Goal: Information Seeking & Learning: Learn about a topic

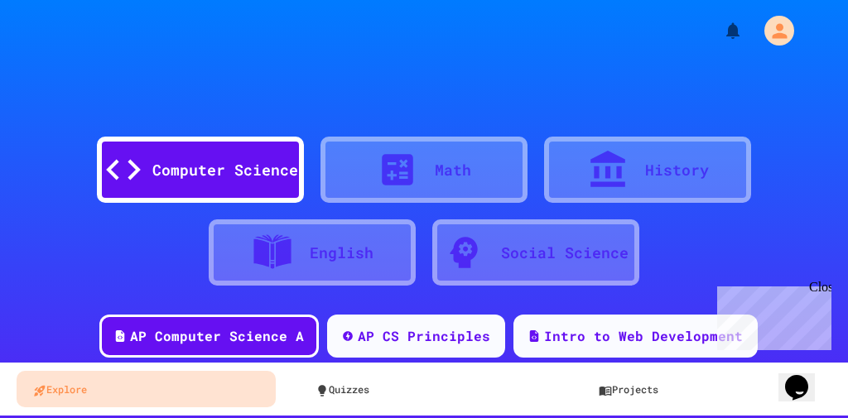
click at [476, 84] on div "Computer Science Math History English Social Science" at bounding box center [424, 178] width 848 height 224
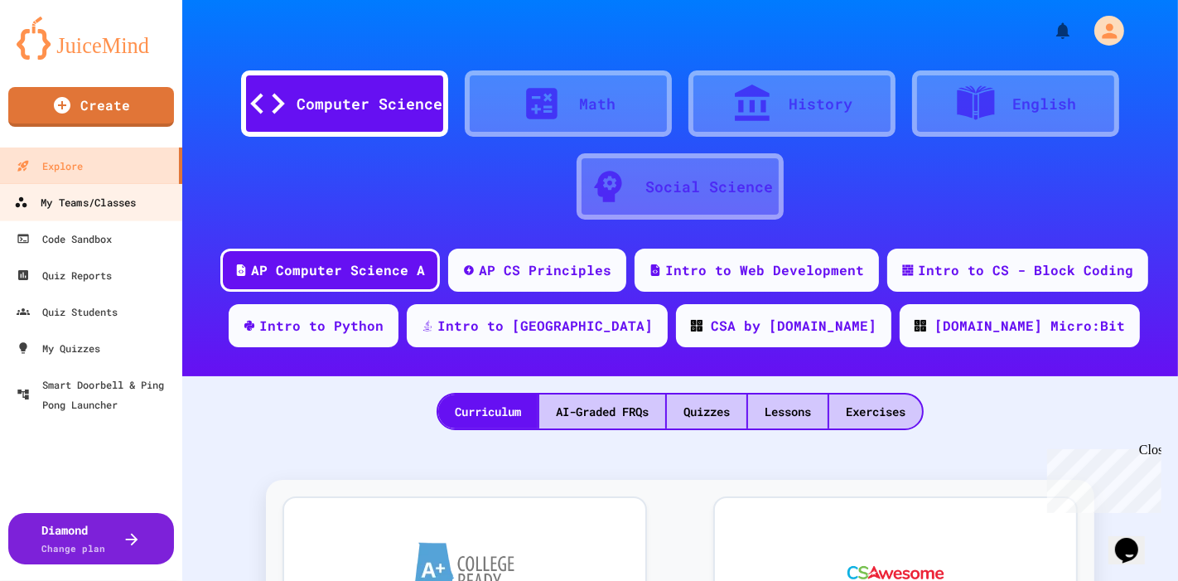
click at [103, 204] on div "My Teams/Classes" at bounding box center [75, 202] width 122 height 21
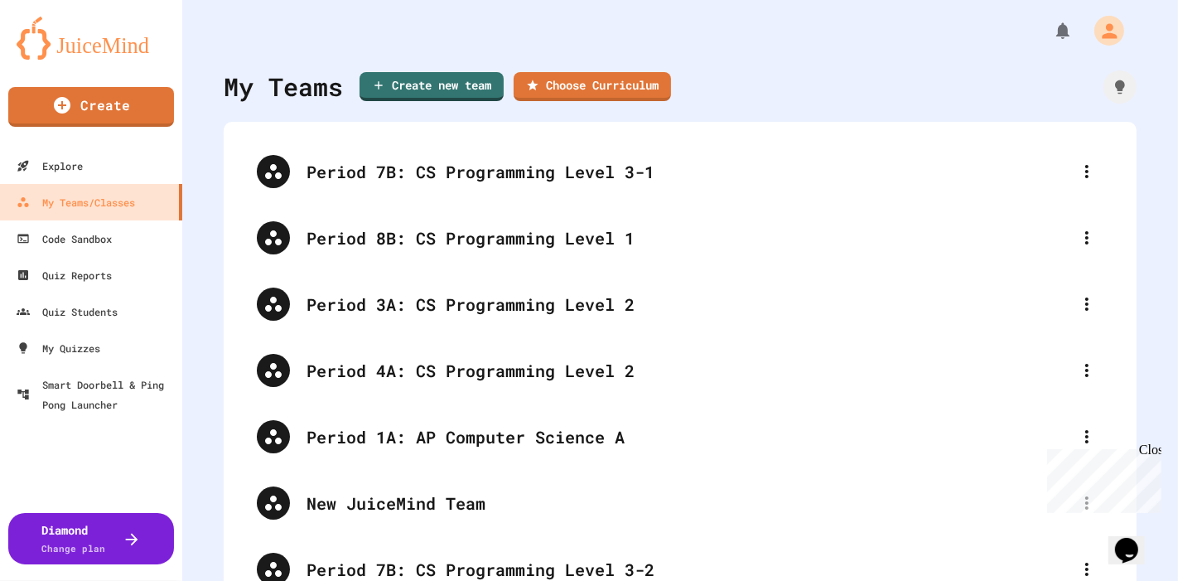
click at [485, 225] on div "Period 7B: CS Programming Level 3-1 Period 8B: CS Programming Level 1 Period 3A…" at bounding box center [680, 403] width 880 height 530
click at [481, 235] on div "Period 8B: CS Programming Level 1" at bounding box center [689, 237] width 764 height 25
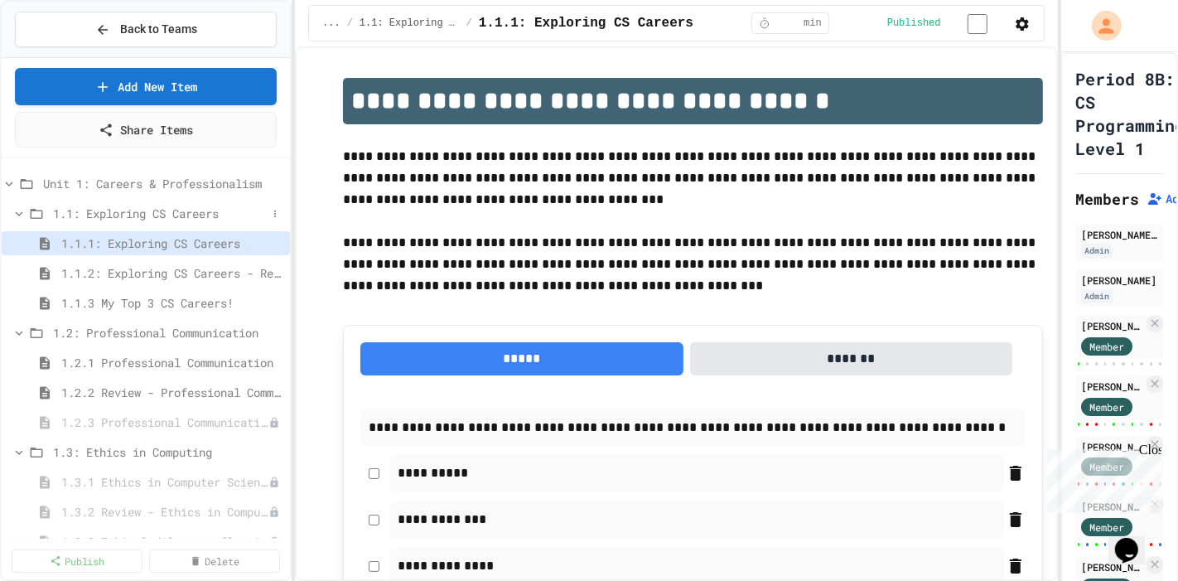
click at [23, 214] on icon at bounding box center [19, 213] width 15 height 15
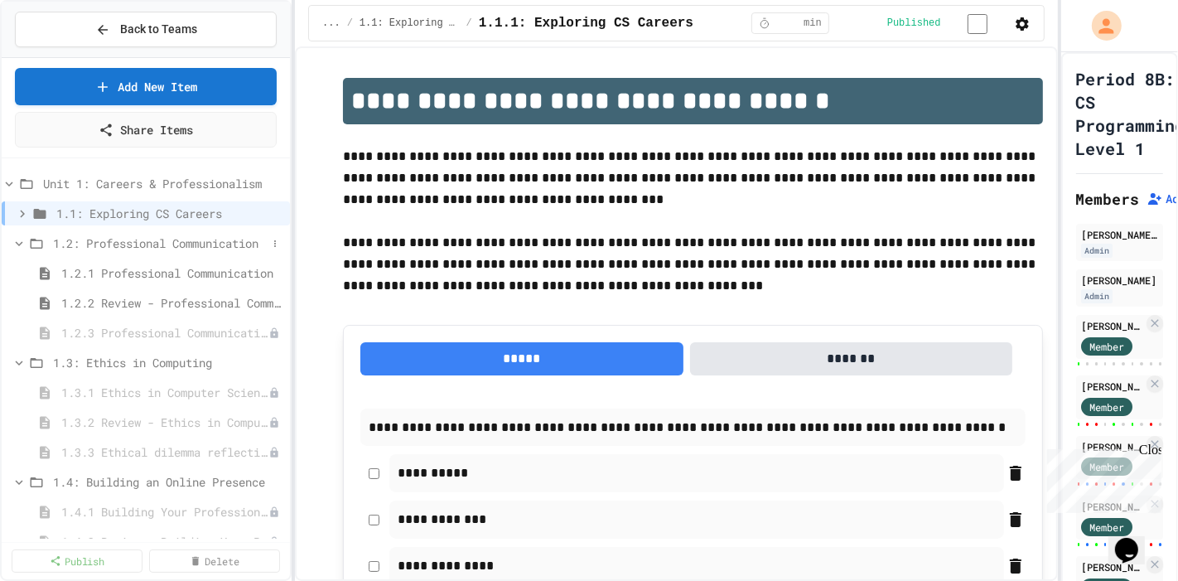
click at [17, 238] on icon at bounding box center [19, 243] width 15 height 15
click at [160, 299] on span "1.3.1 Ethics in Computer Science" at bounding box center [156, 302] width 191 height 17
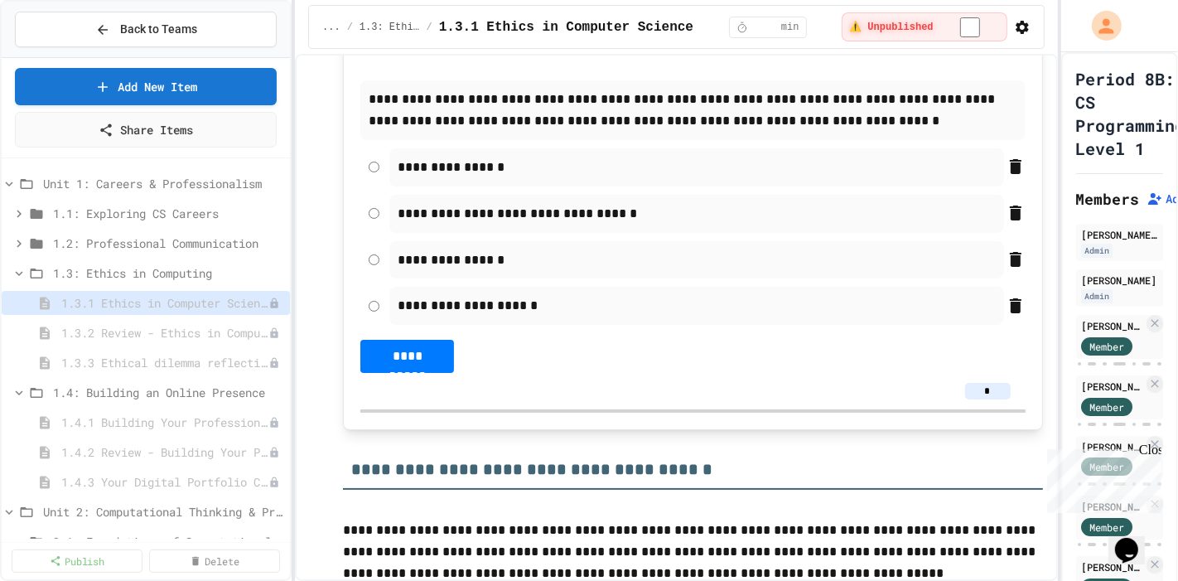
scroll to position [2209, 0]
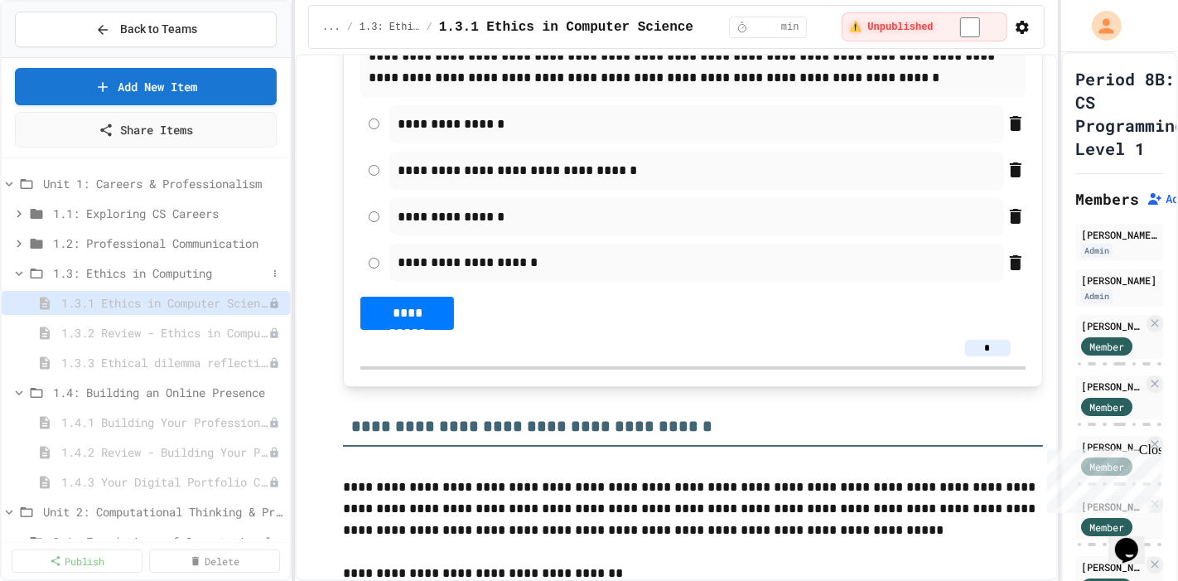
click at [17, 271] on icon at bounding box center [19, 273] width 7 height 5
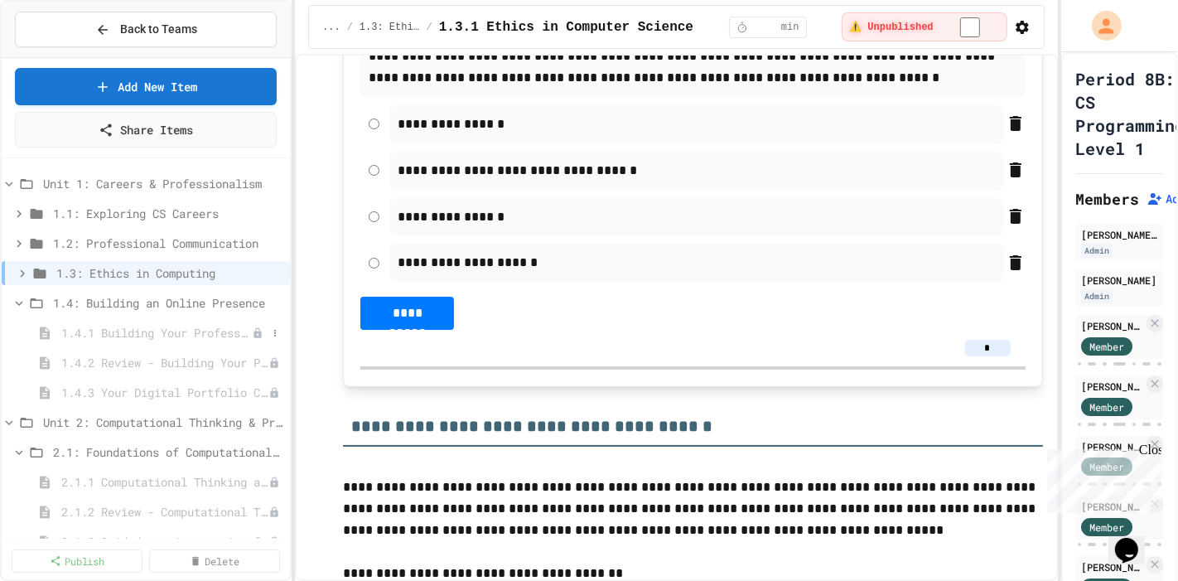
click at [192, 330] on span "1.4.1 Building Your Professional Online Presence" at bounding box center [156, 332] width 191 height 17
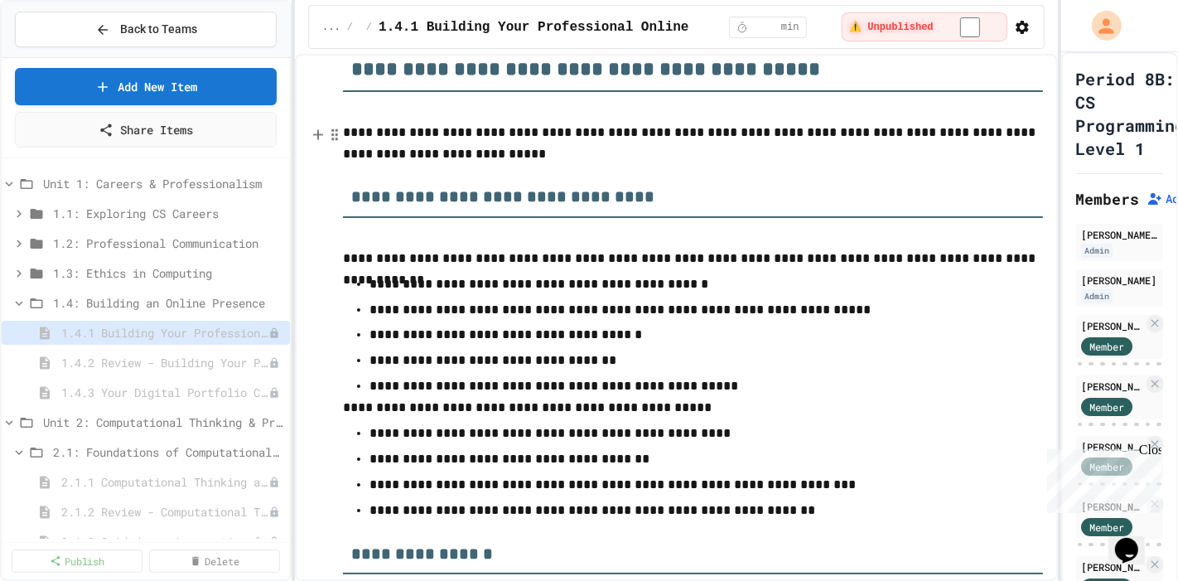
scroll to position [6168, 0]
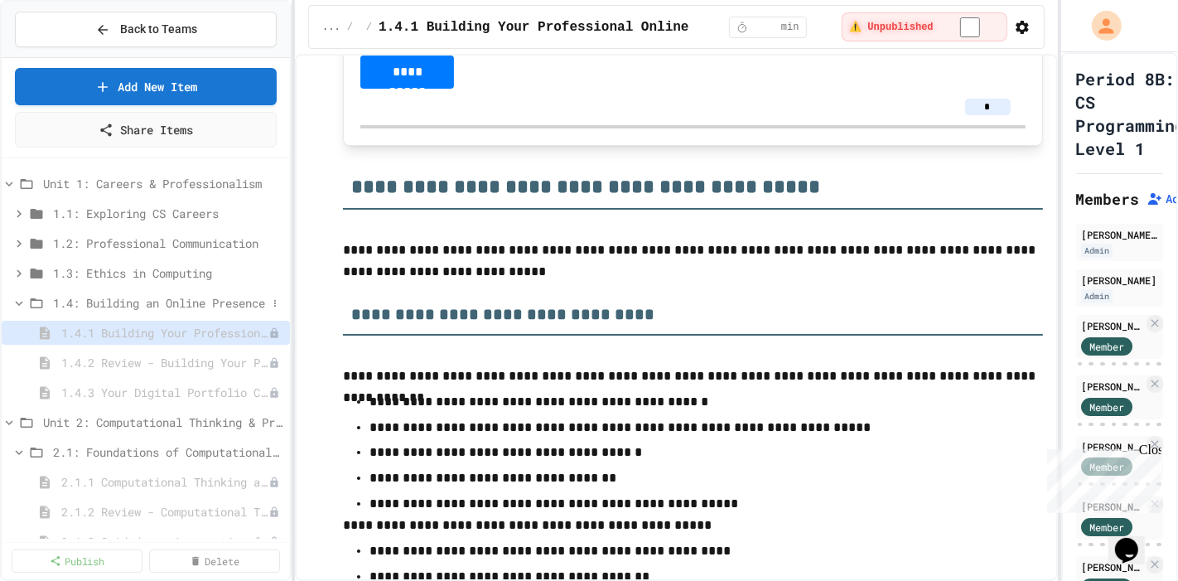
click at [23, 300] on icon at bounding box center [19, 303] width 15 height 15
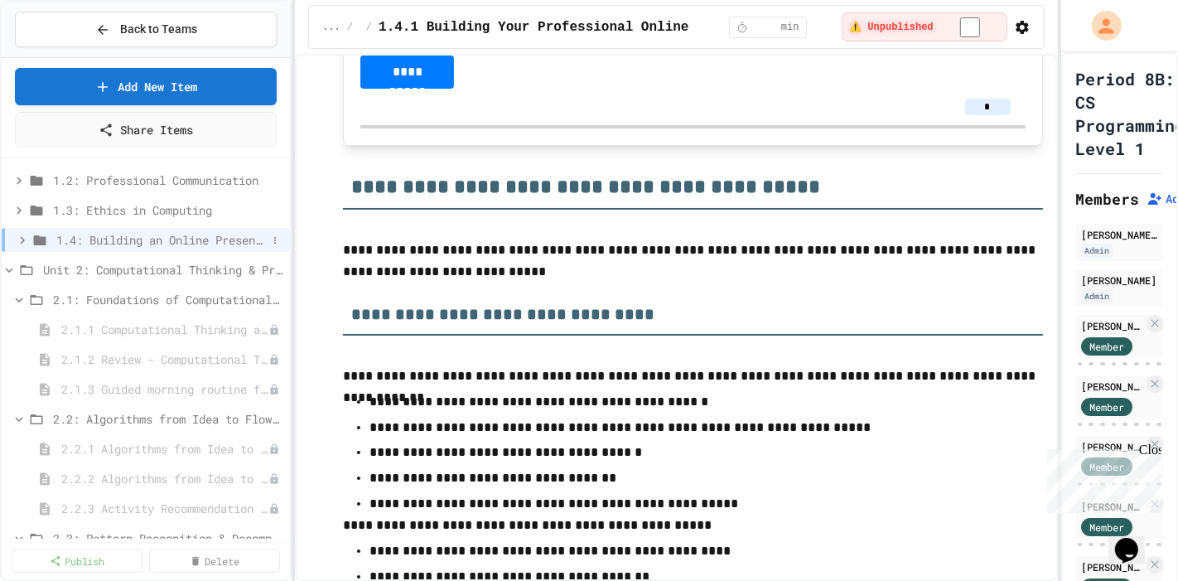
scroll to position [92, 0]
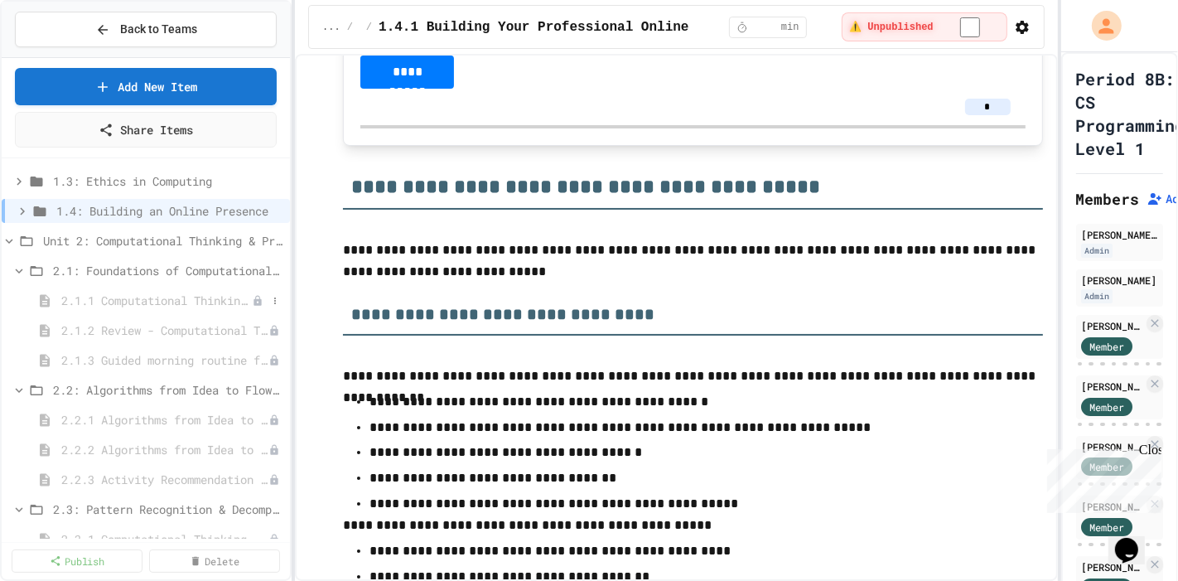
click at [184, 292] on span "2.1.1 Computational Thinking and Problem Solving" at bounding box center [156, 300] width 191 height 17
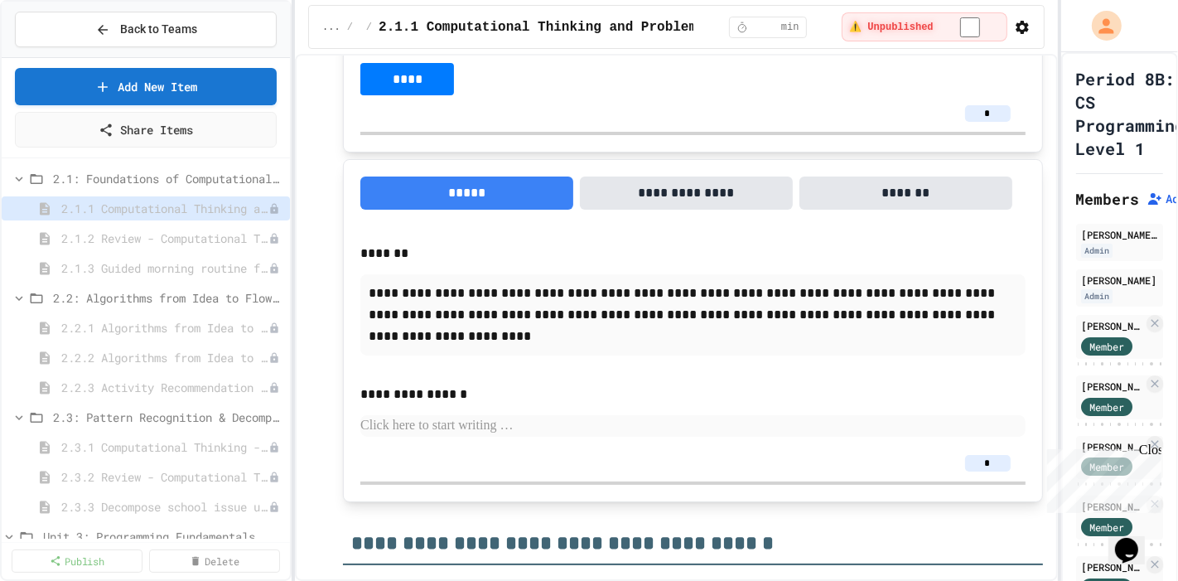
scroll to position [92, 0]
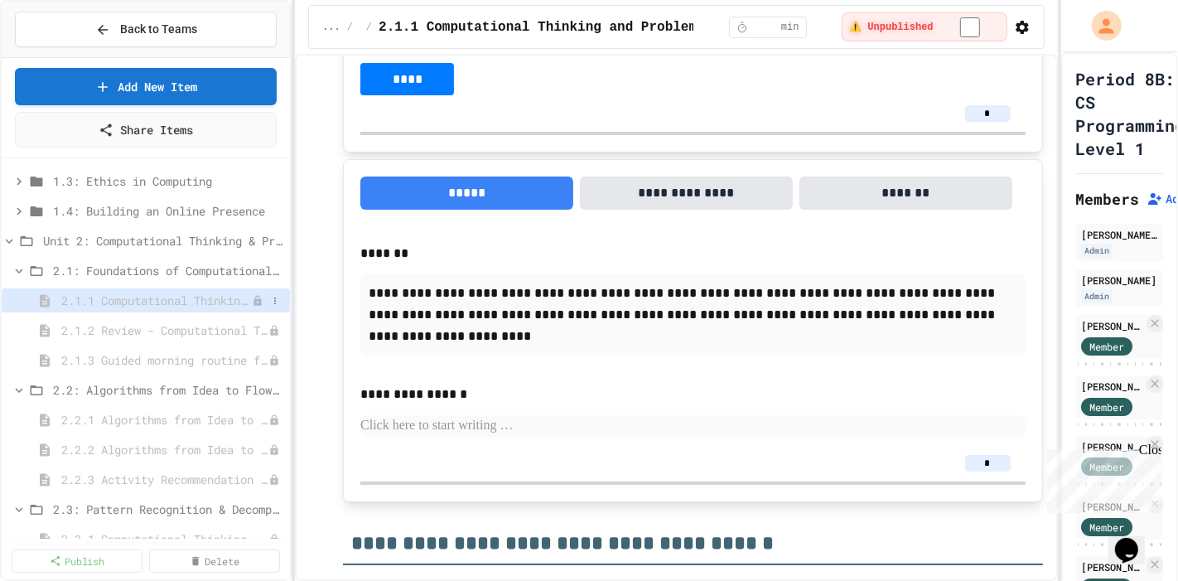
click at [184, 301] on span "2.1.1 Computational Thinking and Problem Solving" at bounding box center [156, 300] width 191 height 17
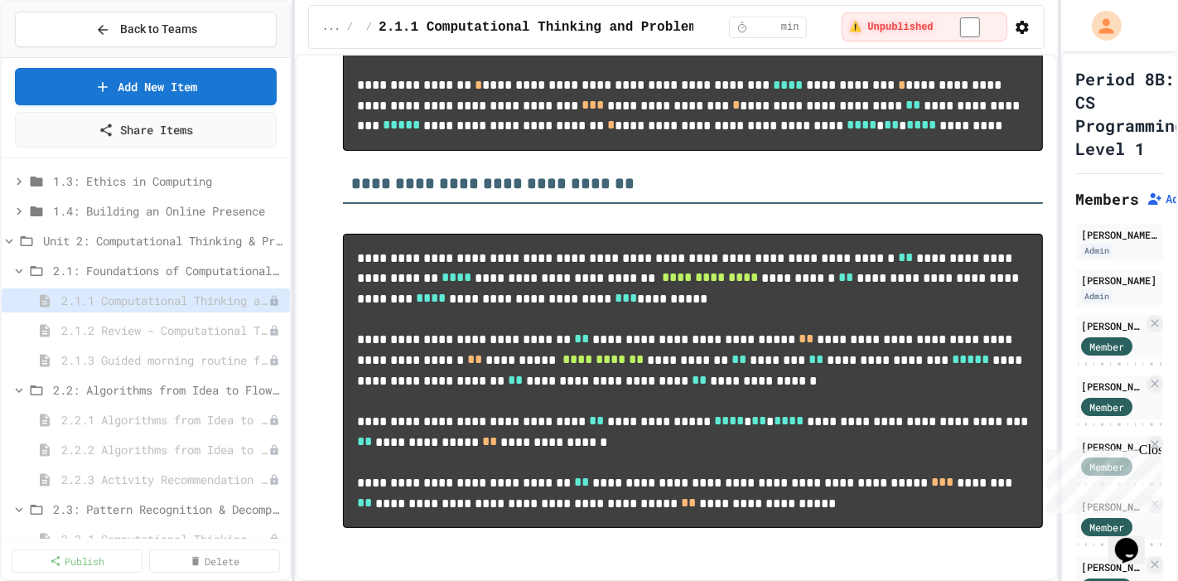
scroll to position [8979, 0]
click at [152, 418] on span "2.2.1 Algorithms from Idea to Flowchart" at bounding box center [156, 419] width 191 height 17
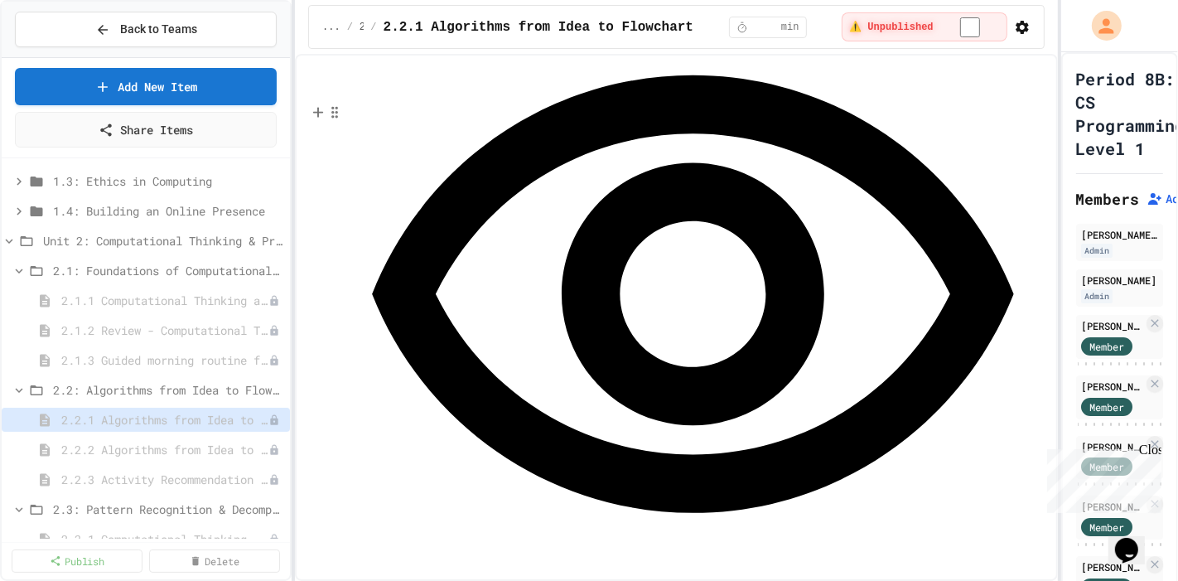
scroll to position [10974, 0]
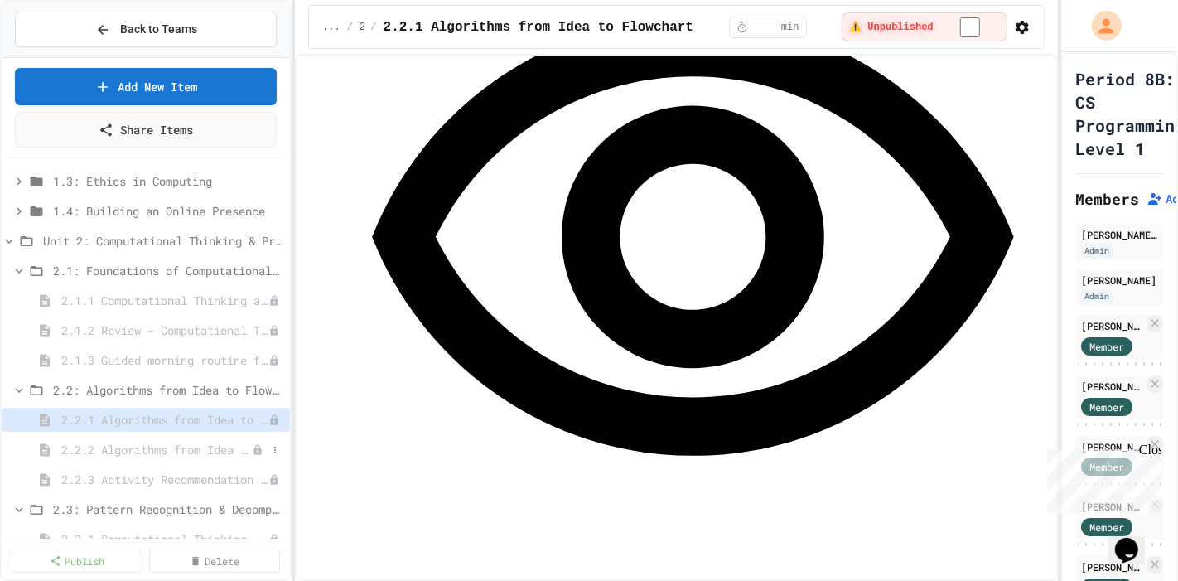
click at [184, 418] on span "2.2.2 Algorithms from Idea to Flowchart - Review" at bounding box center [156, 449] width 191 height 17
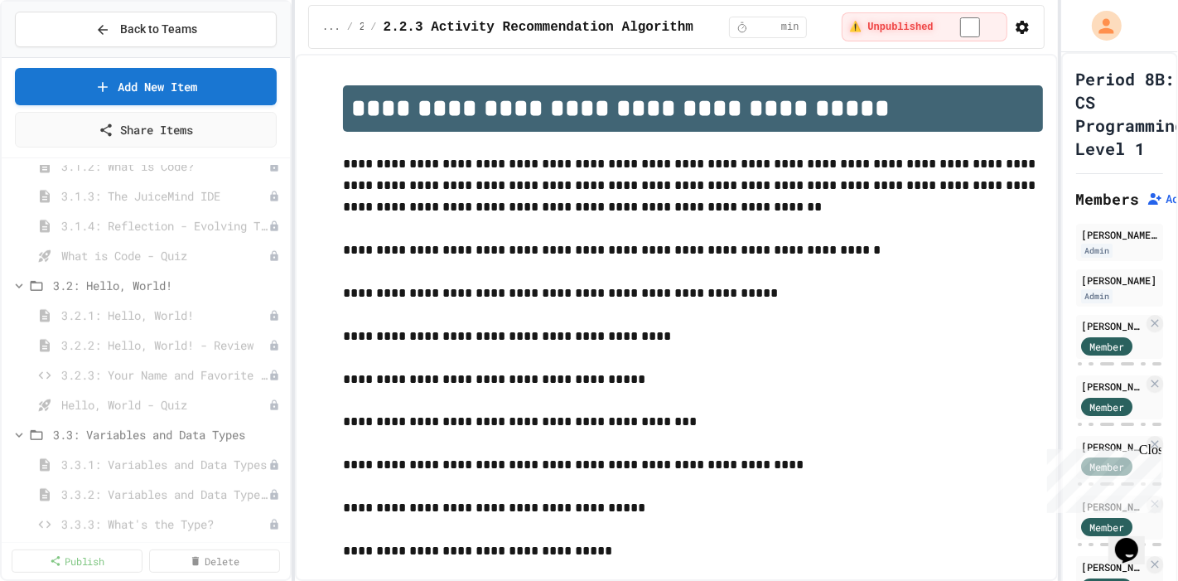
scroll to position [460, 0]
click at [182, 321] on span "3.1.1: Why Learn to Program?" at bounding box center [156, 320] width 191 height 17
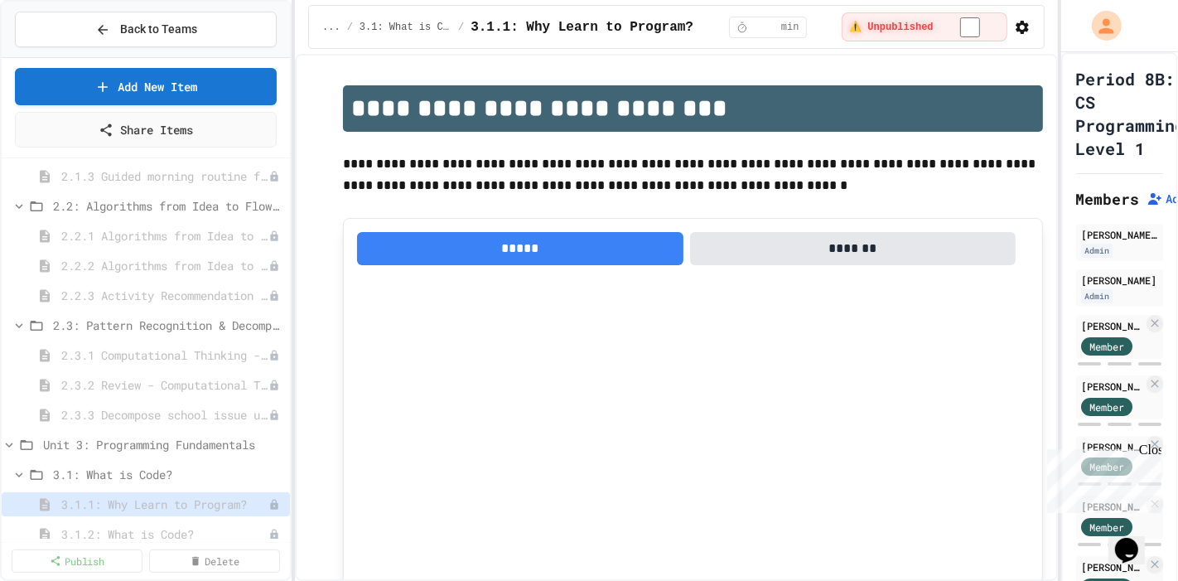
scroll to position [184, 0]
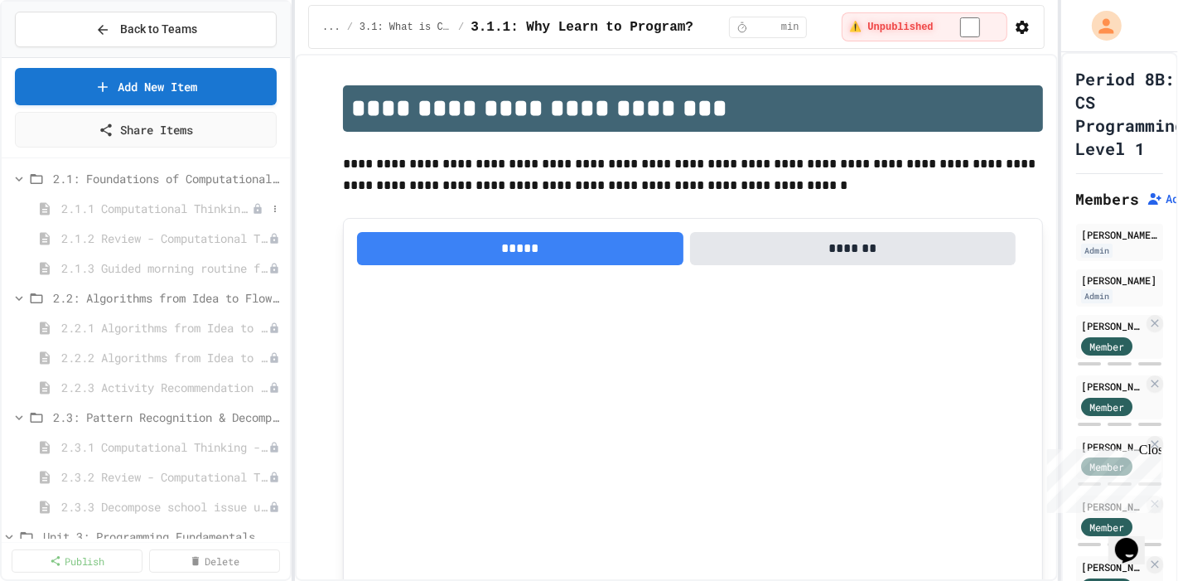
click at [214, 211] on span "2.1.1 Computational Thinking and Problem Solving" at bounding box center [156, 208] width 191 height 17
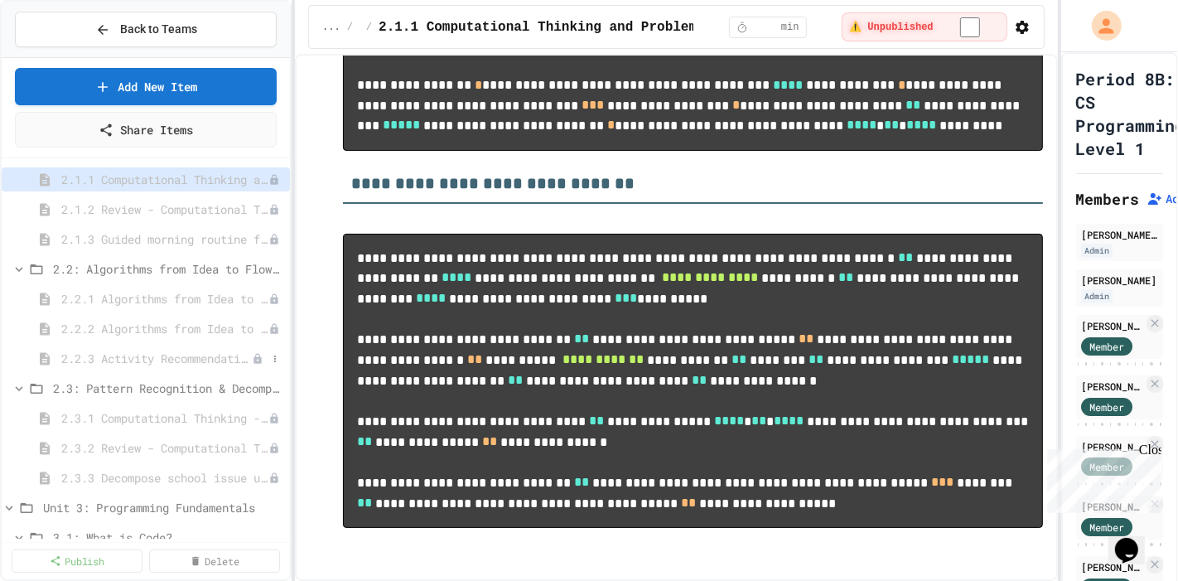
scroll to position [184, 0]
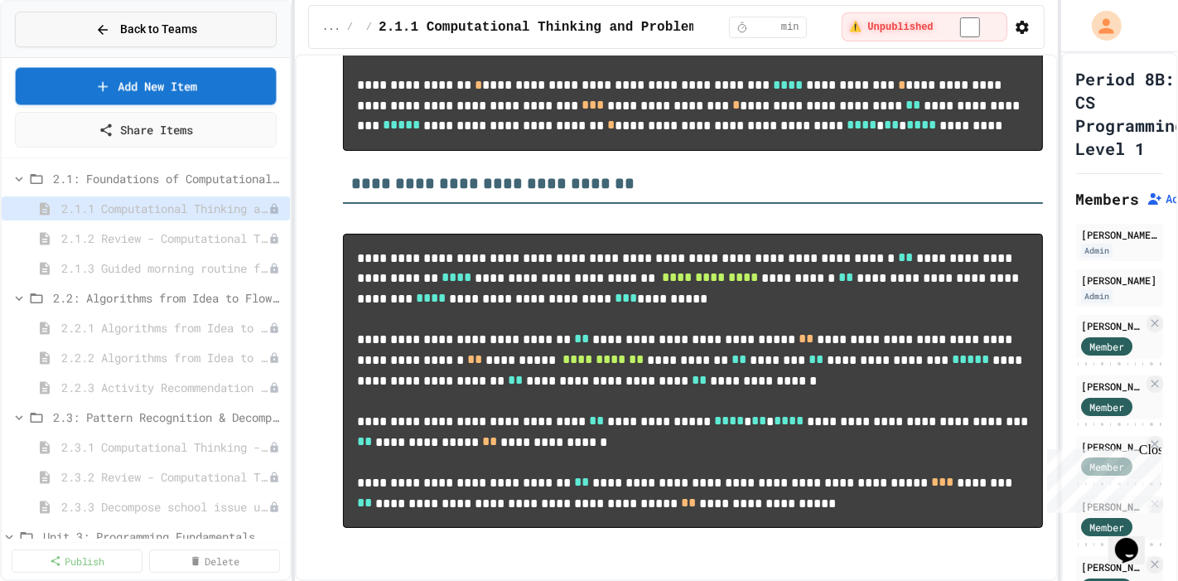
click at [149, 29] on span "Back to Teams" at bounding box center [158, 29] width 77 height 17
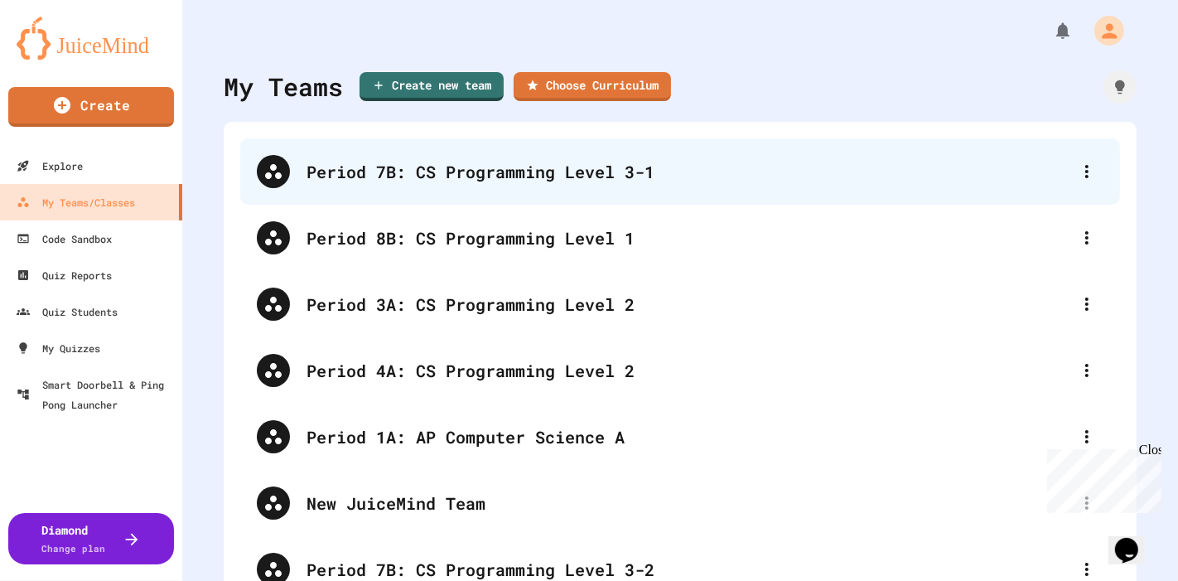
click at [556, 181] on div "Period 7B: CS Programming Level 3-1" at bounding box center [689, 171] width 764 height 25
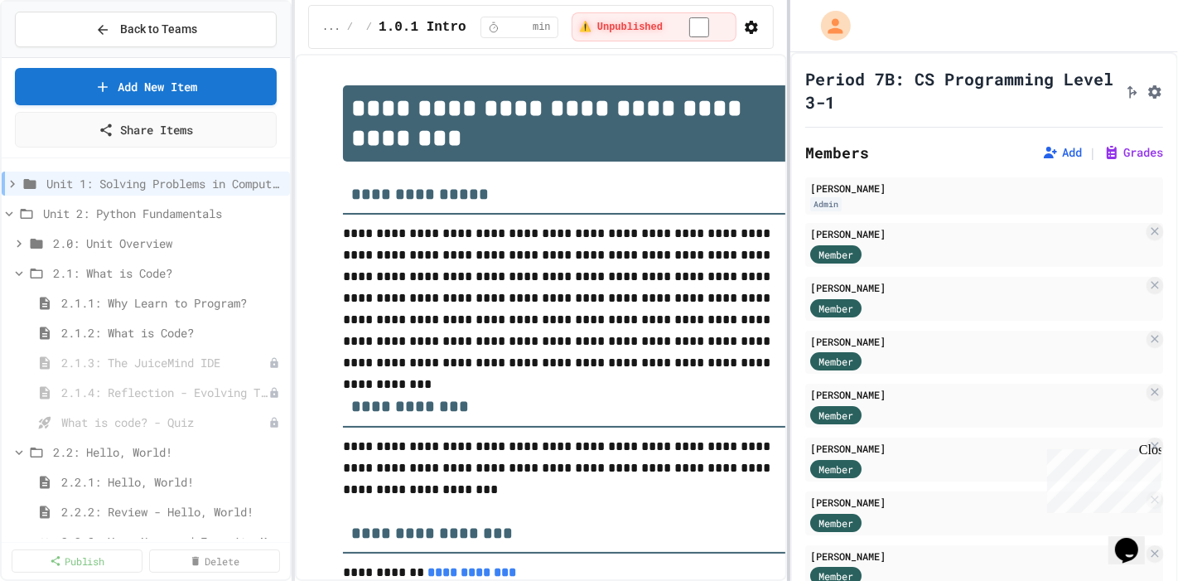
click at [787, 65] on div at bounding box center [788, 290] width 3 height 581
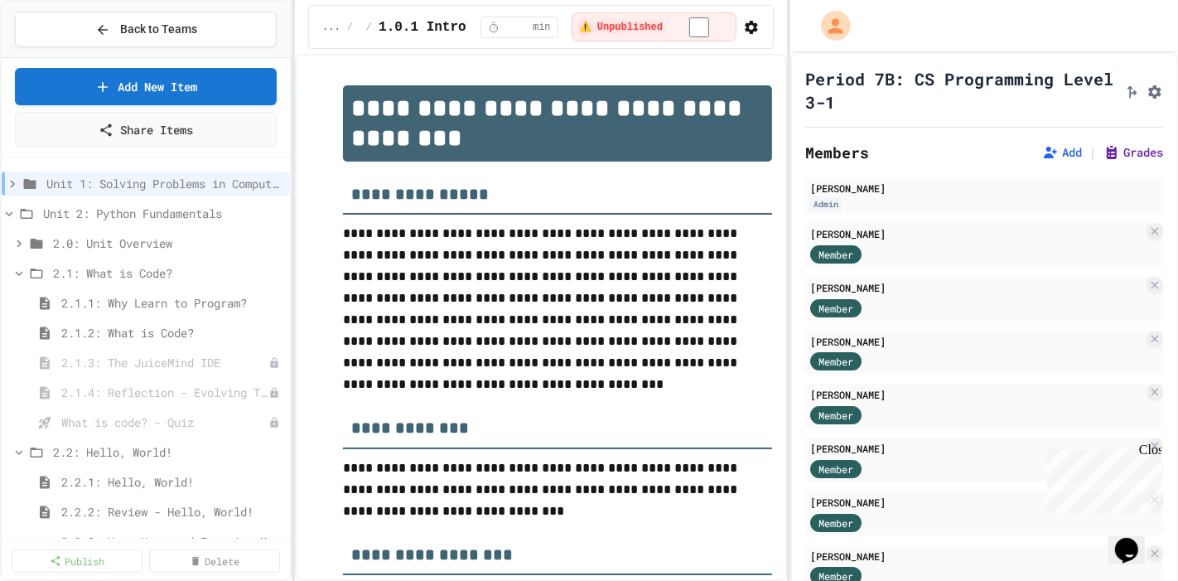
click at [848, 157] on button "Grades" at bounding box center [1134, 152] width 60 height 17
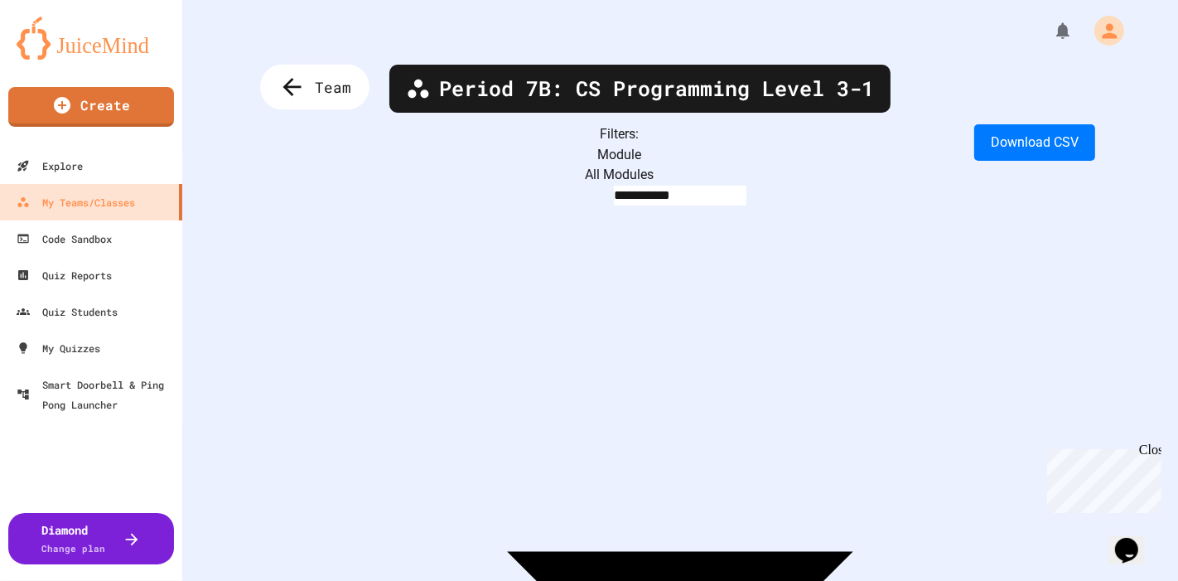
click at [321, 83] on span "Team" at bounding box center [333, 87] width 36 height 22
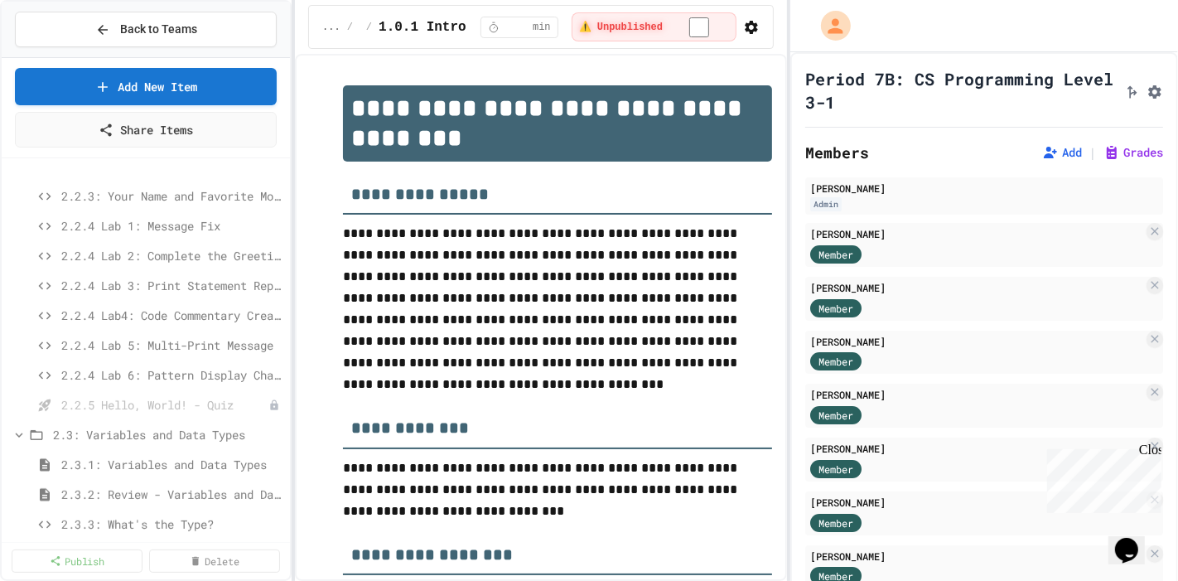
scroll to position [460, 0]
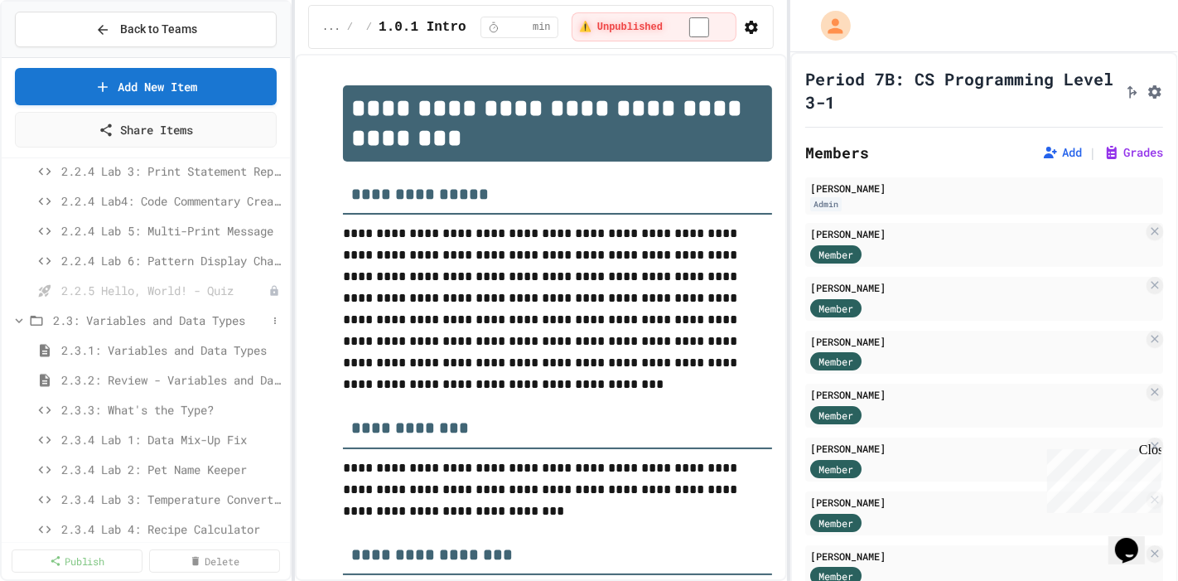
click at [137, 317] on span "2.3: Variables and Data Types" at bounding box center [160, 320] width 214 height 17
click at [136, 315] on span "2.3: Variables and Data Types" at bounding box center [160, 320] width 214 height 17
click at [144, 346] on span "2.3.1: Variables and Data Types" at bounding box center [163, 349] width 205 height 17
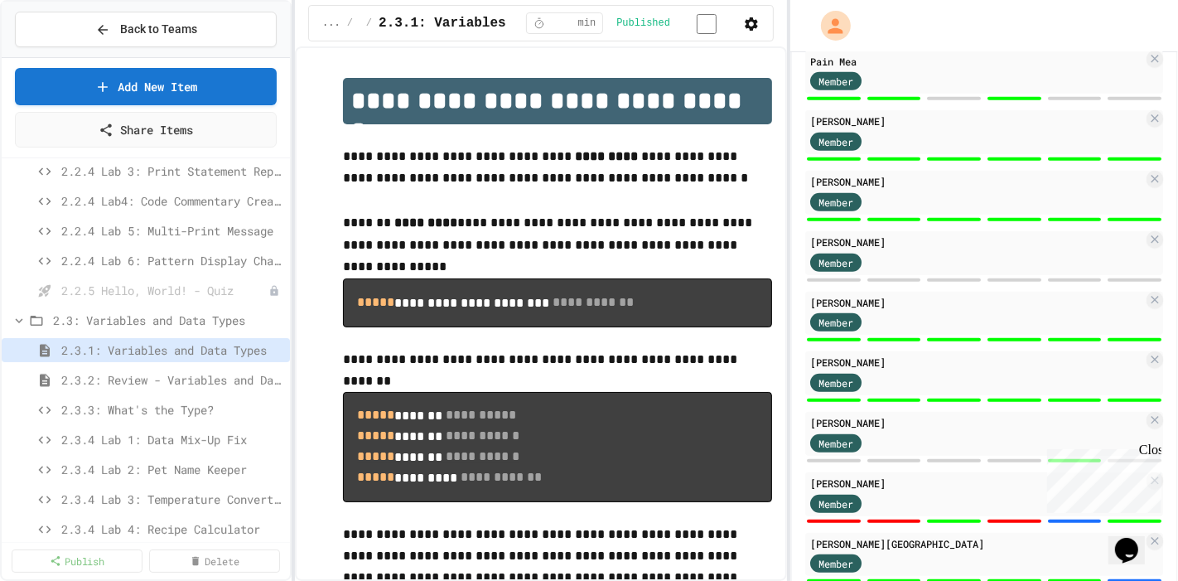
scroll to position [1347, 0]
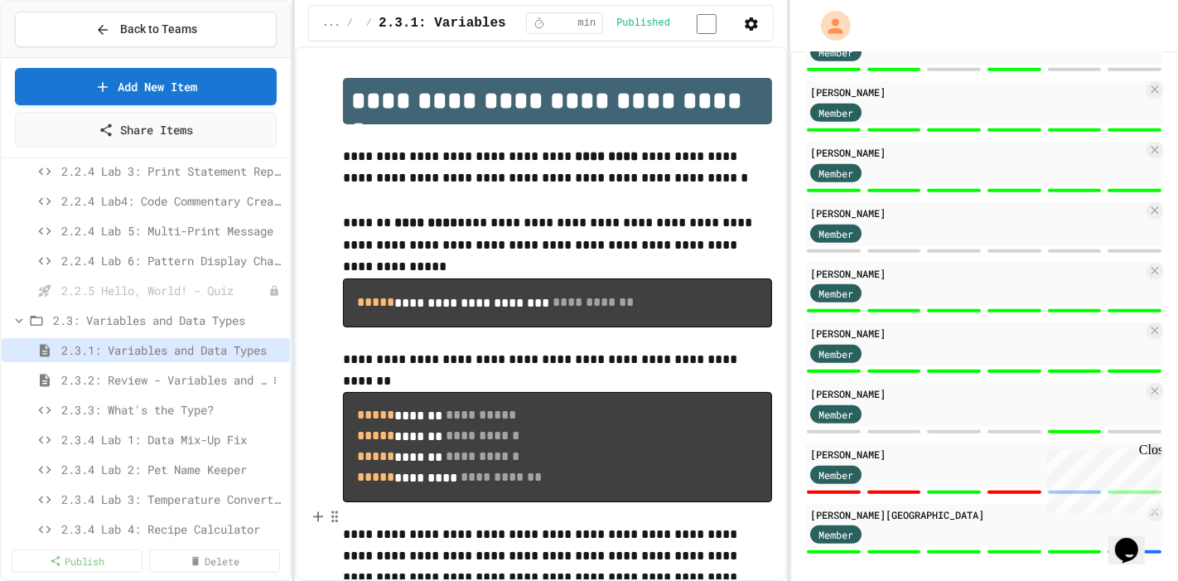
click at [149, 379] on span "2.3.2: Review - Variables and Data Types" at bounding box center [163, 379] width 205 height 17
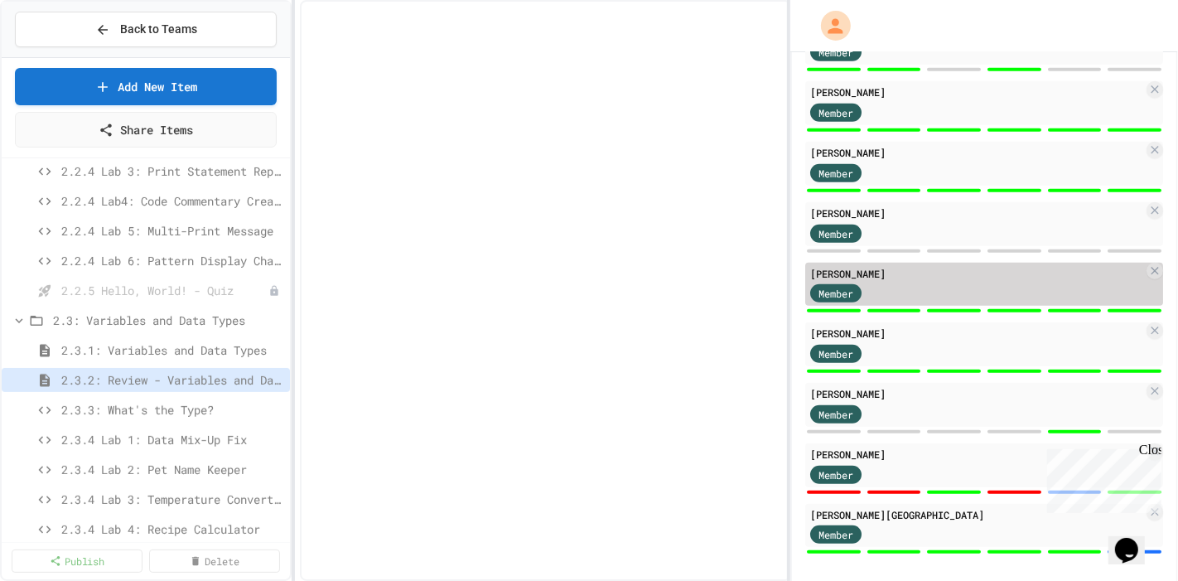
select select "***"
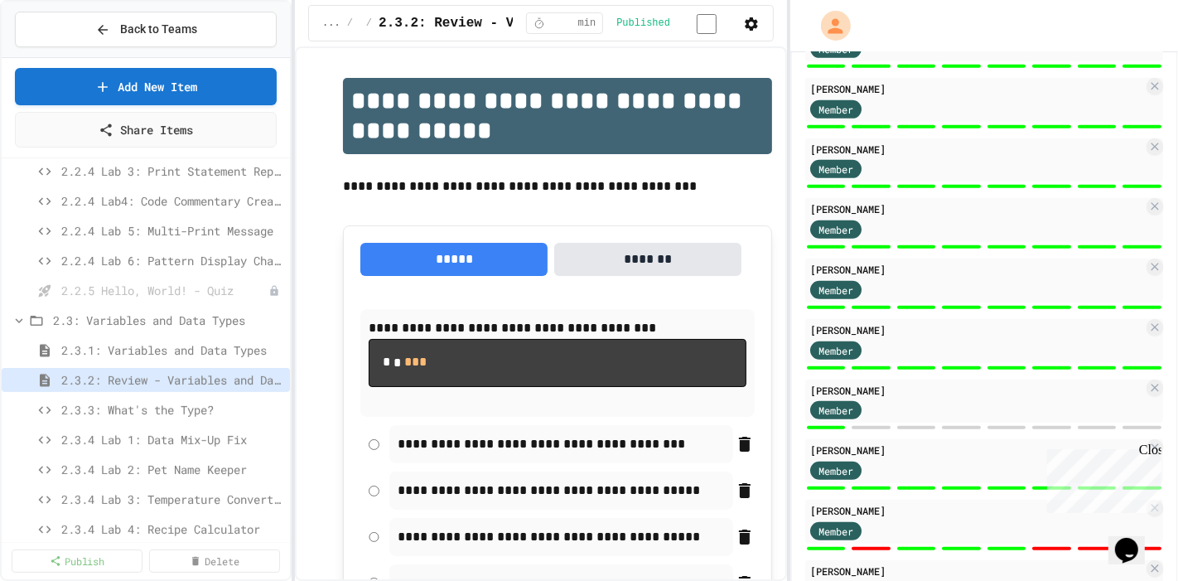
scroll to position [427, 0]
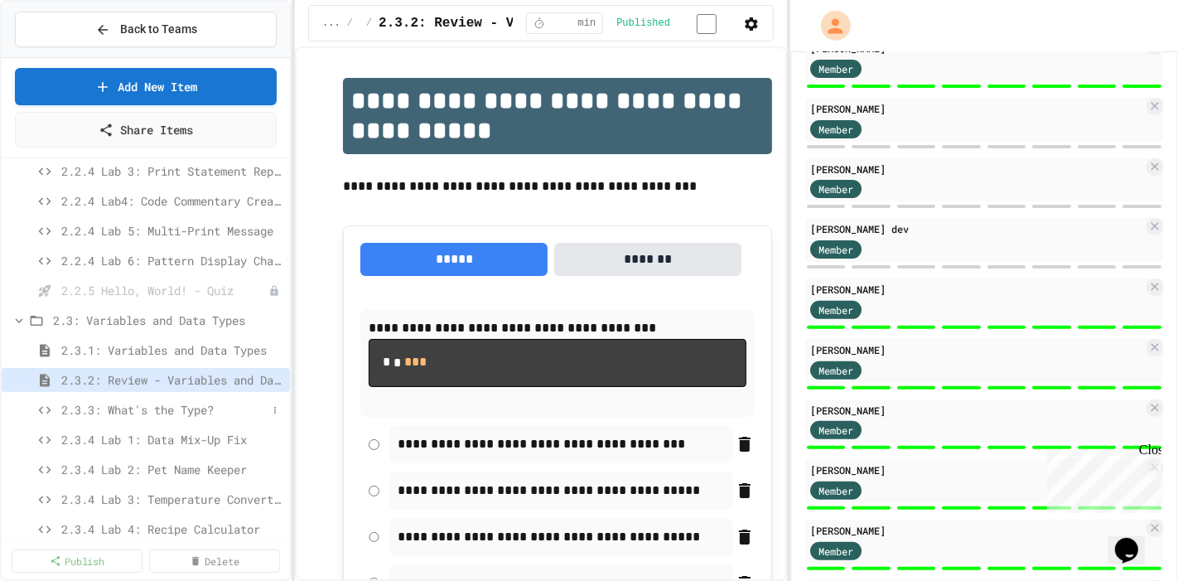
click at [194, 408] on span "2.3.3: What's the Type?" at bounding box center [163, 409] width 205 height 17
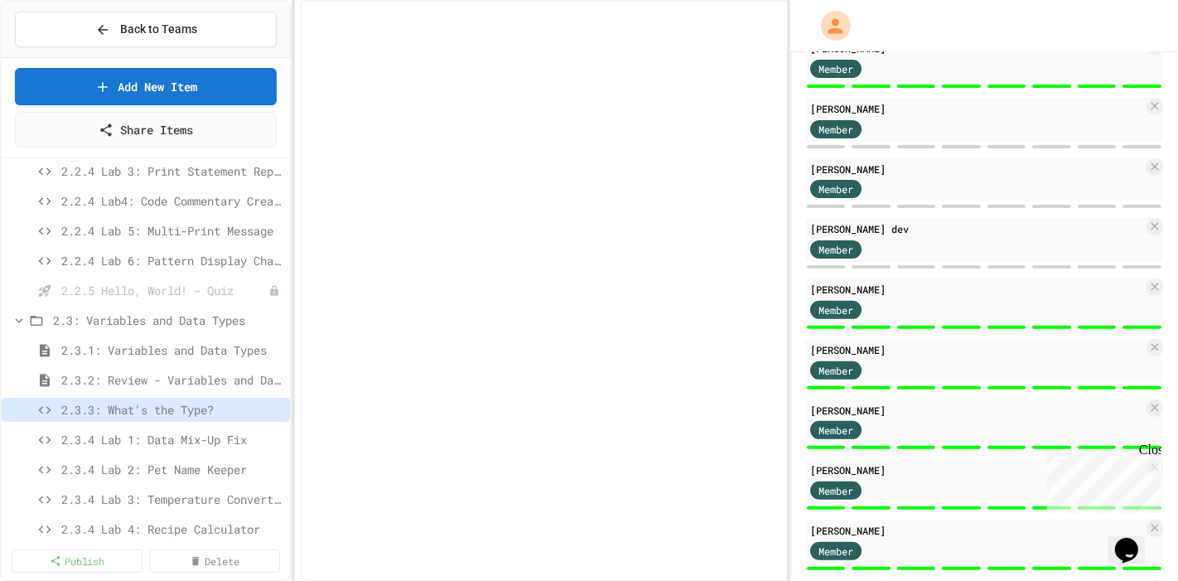
select select "*******"
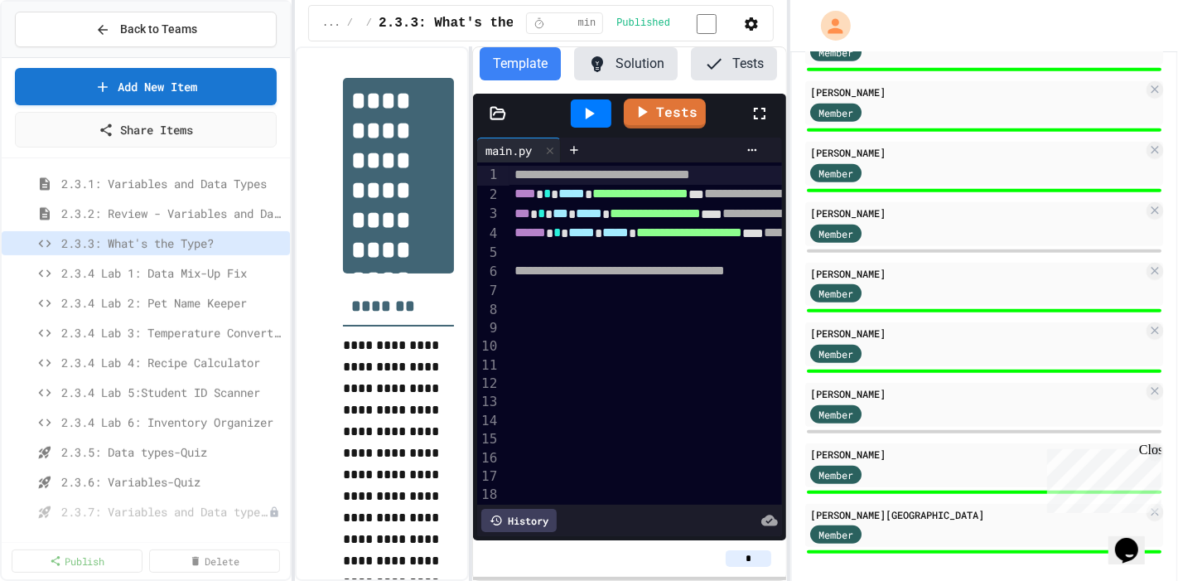
scroll to position [644, 0]
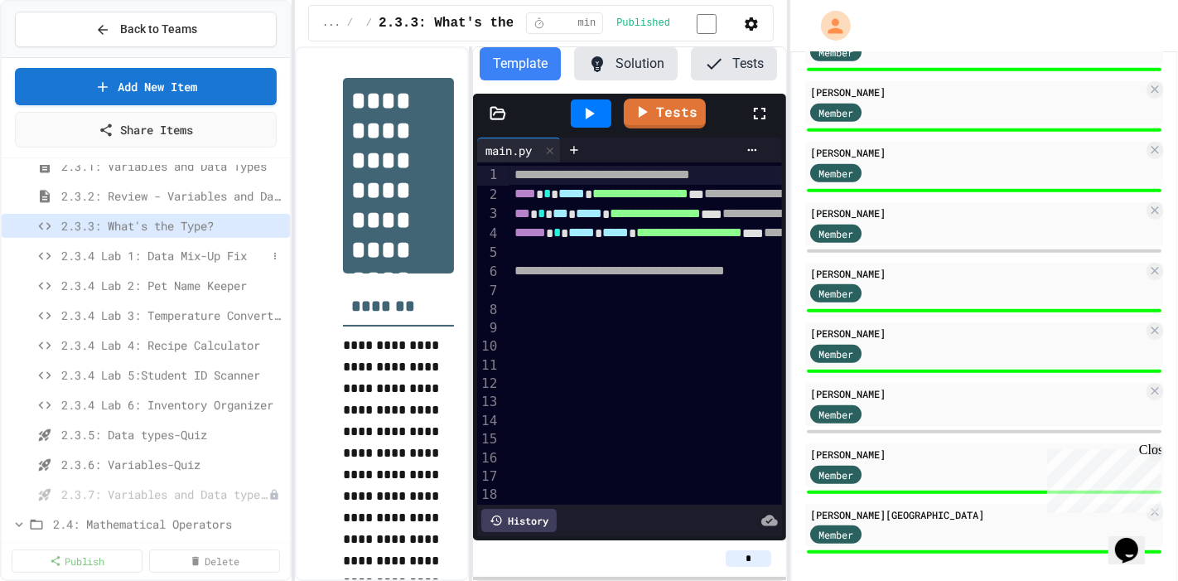
click at [189, 256] on span "2.3.4 Lab 1: Data Mix-Up Fix" at bounding box center [163, 255] width 205 height 17
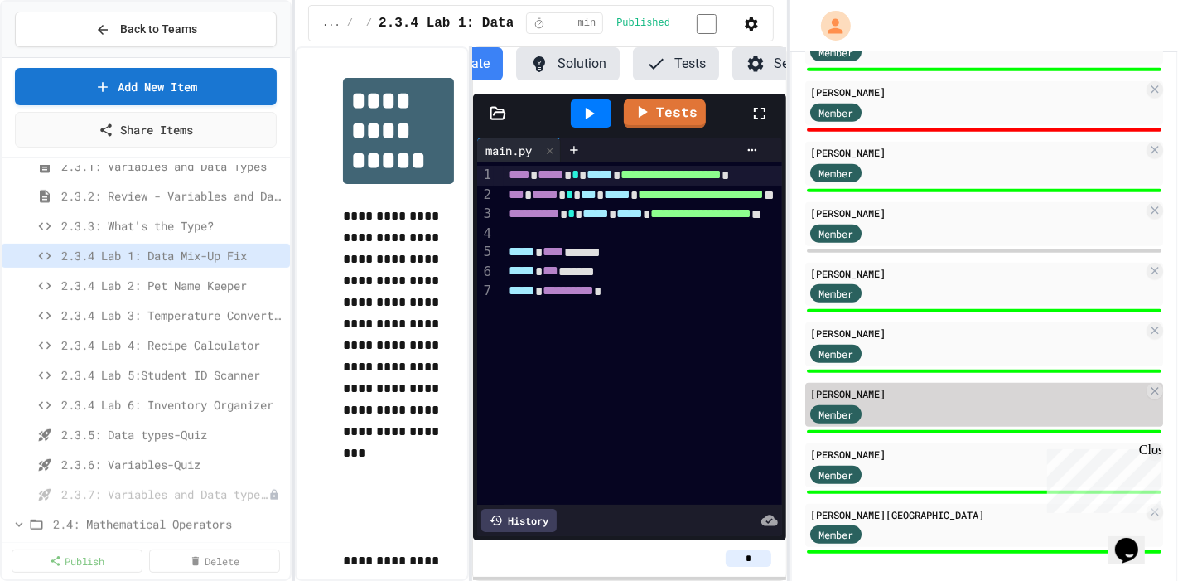
scroll to position [0, 99]
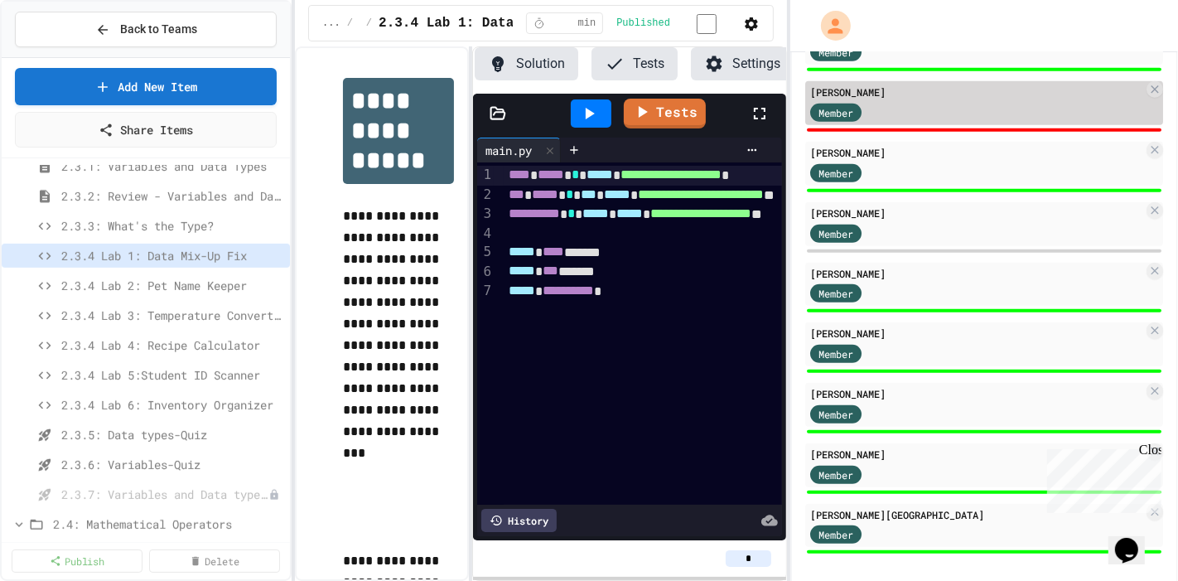
click at [848, 102] on div "Member" at bounding box center [976, 111] width 333 height 21
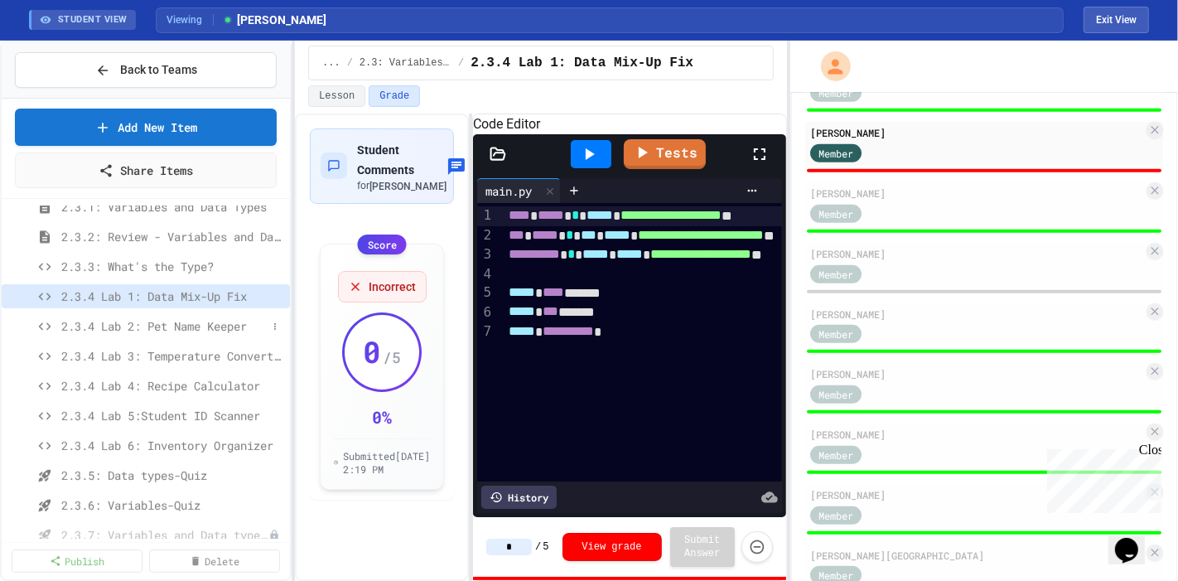
click at [138, 328] on span "2.3.4 Lab 2: Pet Name Keeper" at bounding box center [163, 325] width 205 height 17
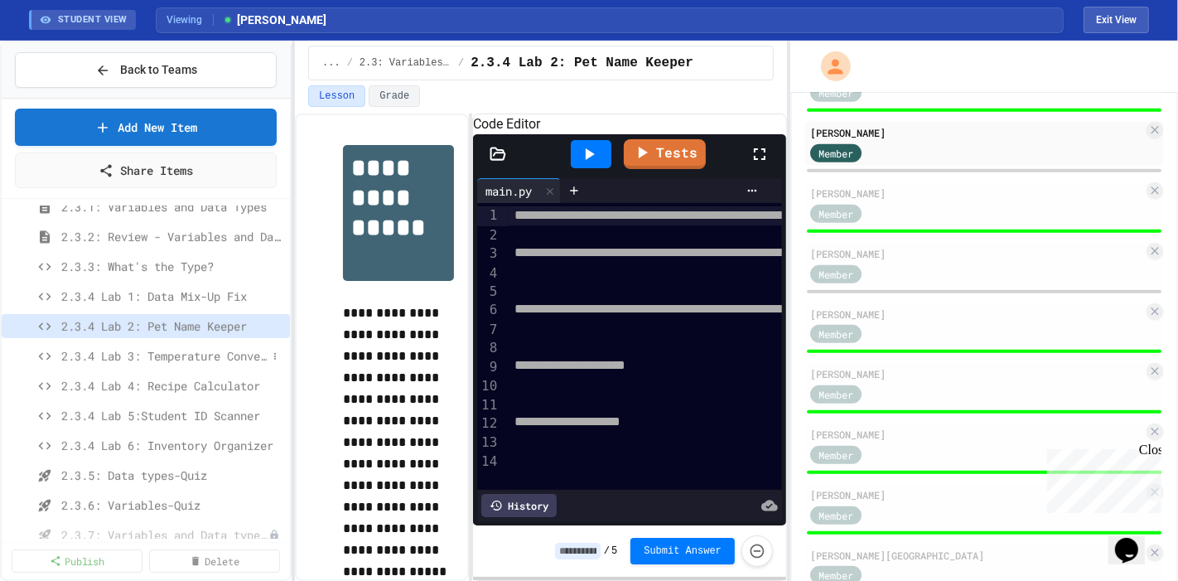
click at [133, 356] on span "2.3.4 Lab 3: Temperature Converter" at bounding box center [163, 355] width 205 height 17
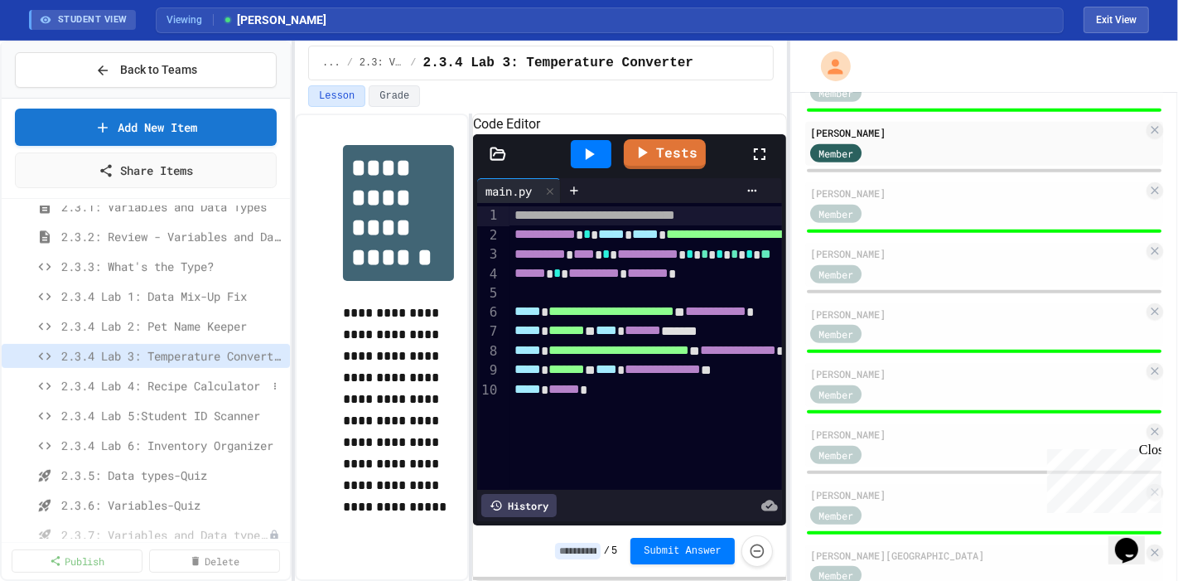
click at [143, 384] on span "2.3.4 Lab 4: Recipe Calculator" at bounding box center [163, 385] width 205 height 17
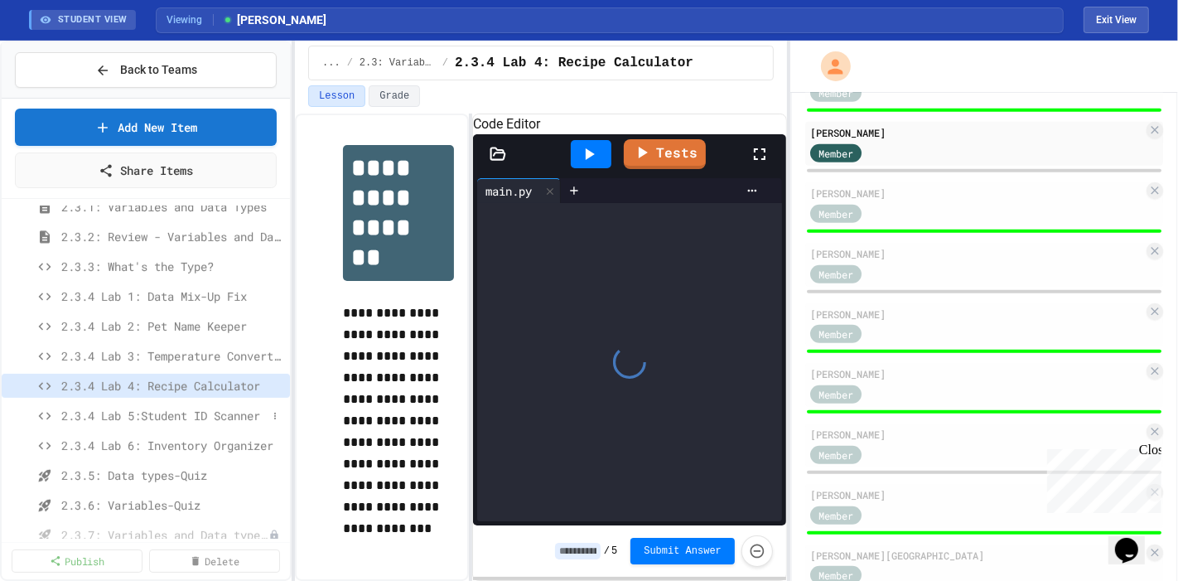
click at [158, 415] on span "2.3.4 Lab 5:Student ID Scanner" at bounding box center [163, 415] width 205 height 17
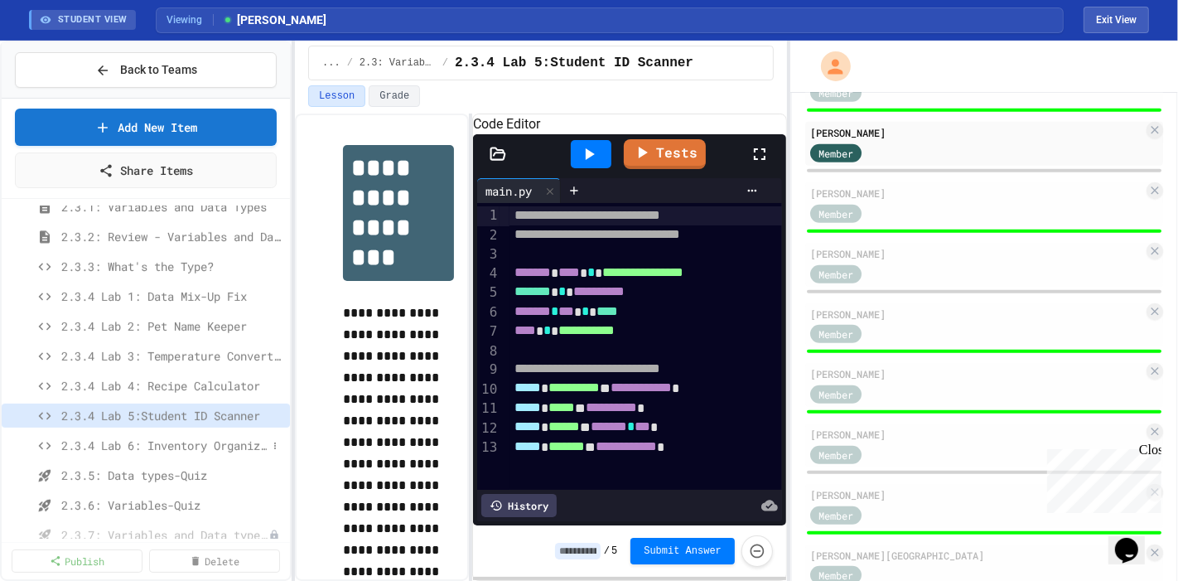
click at [168, 418] on span "2.3.4 Lab 6: Inventory Organizer" at bounding box center [163, 445] width 205 height 17
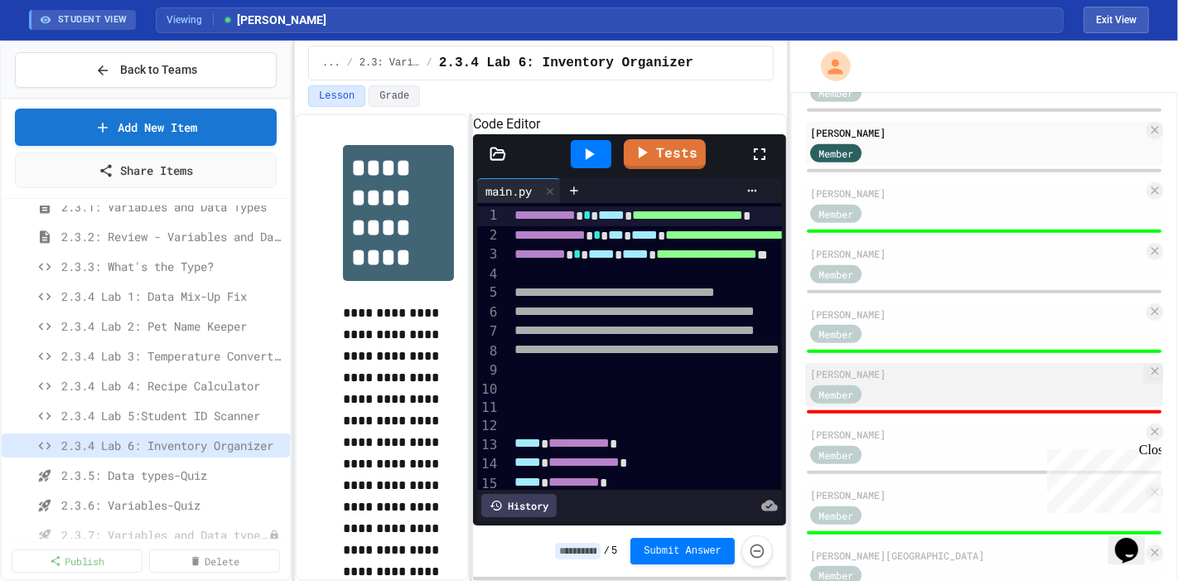
click at [848, 384] on div "Member" at bounding box center [976, 393] width 333 height 21
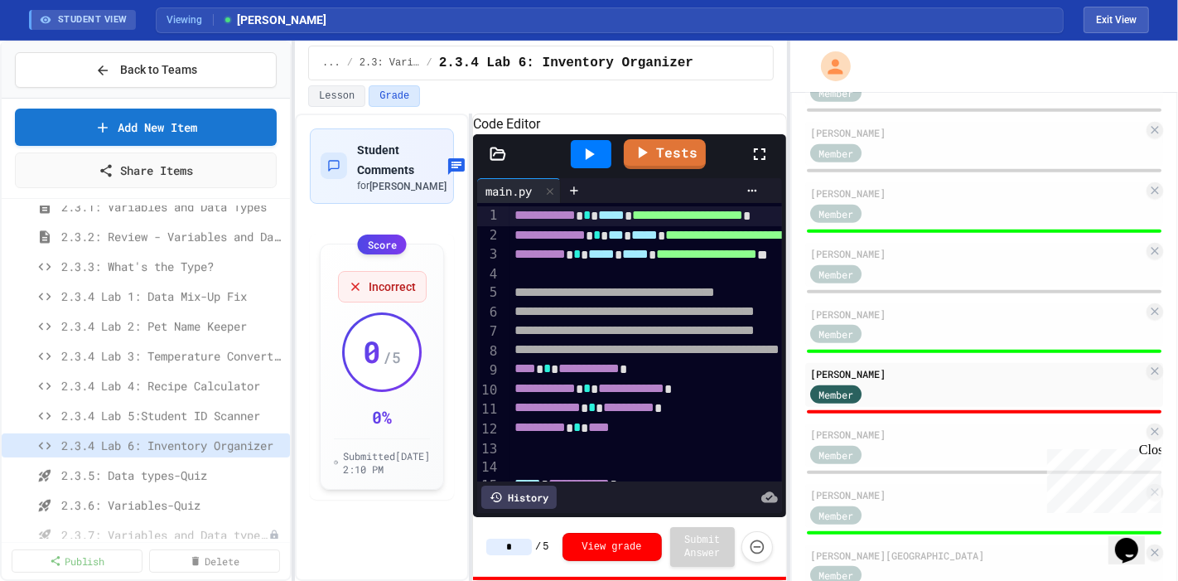
click at [762, 164] on icon at bounding box center [760, 154] width 20 height 20
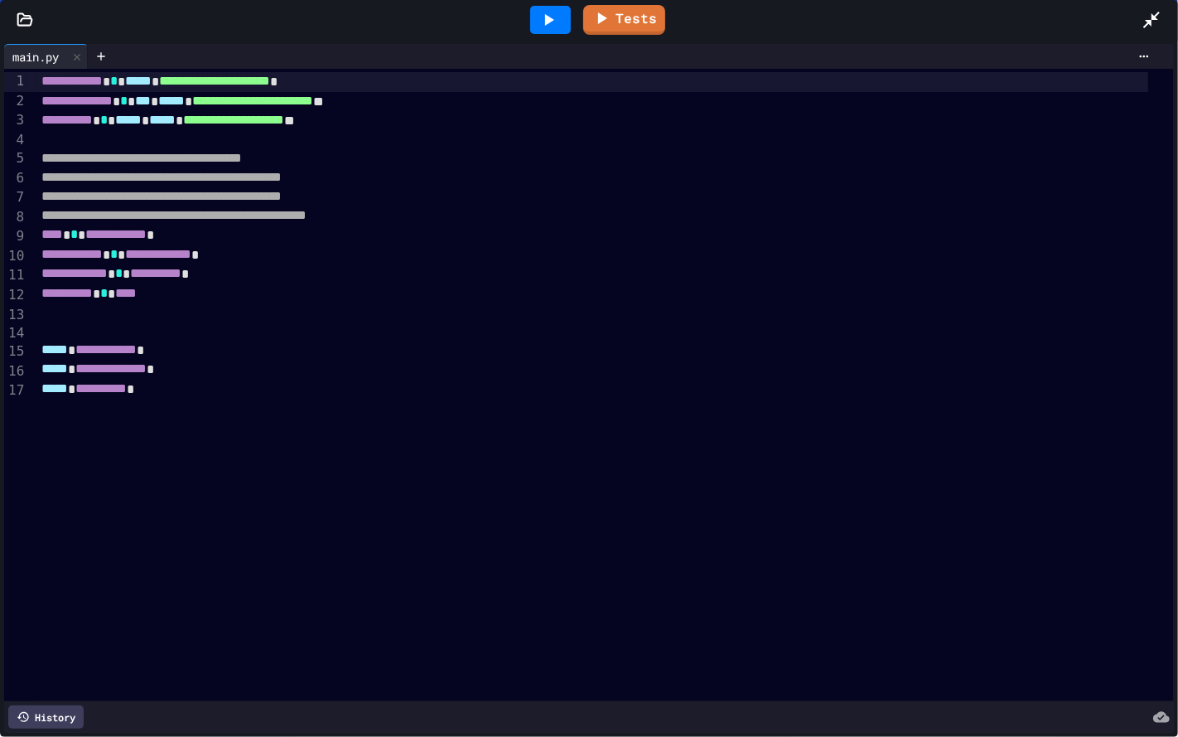
click at [560, 21] on div at bounding box center [550, 20] width 41 height 28
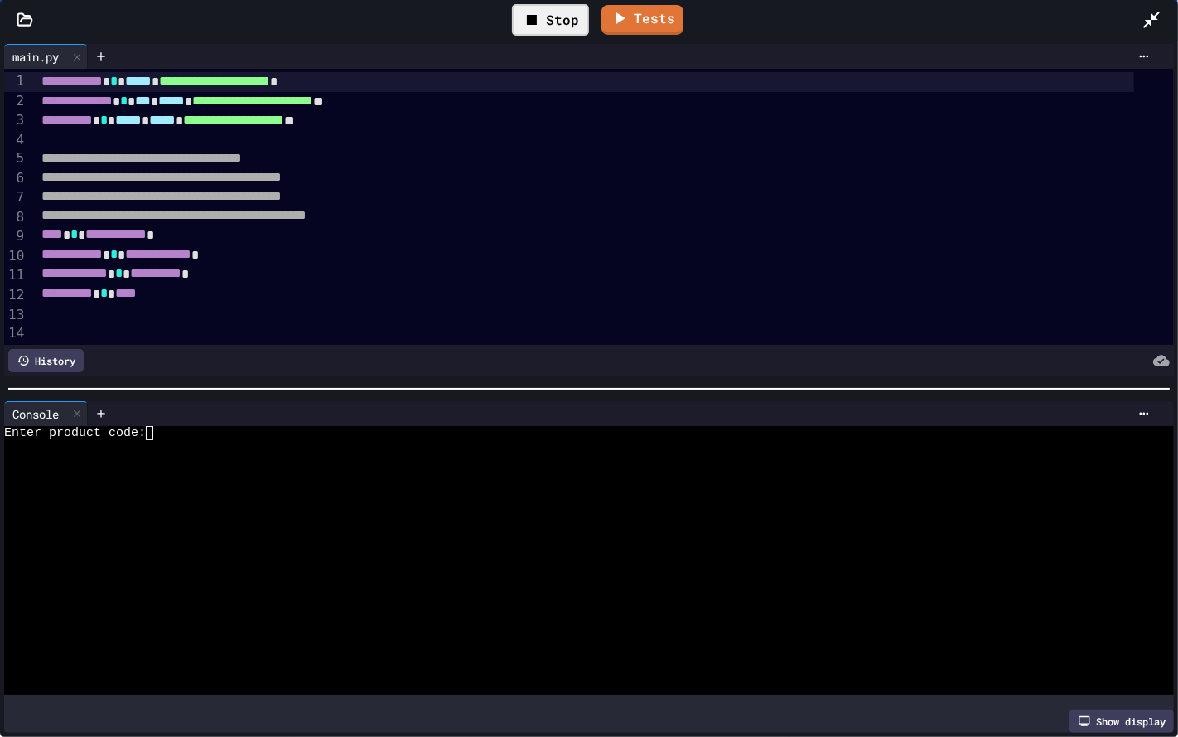
click at [552, 23] on div "Stop" at bounding box center [550, 19] width 77 height 31
click at [848, 17] on icon at bounding box center [1152, 20] width 20 height 20
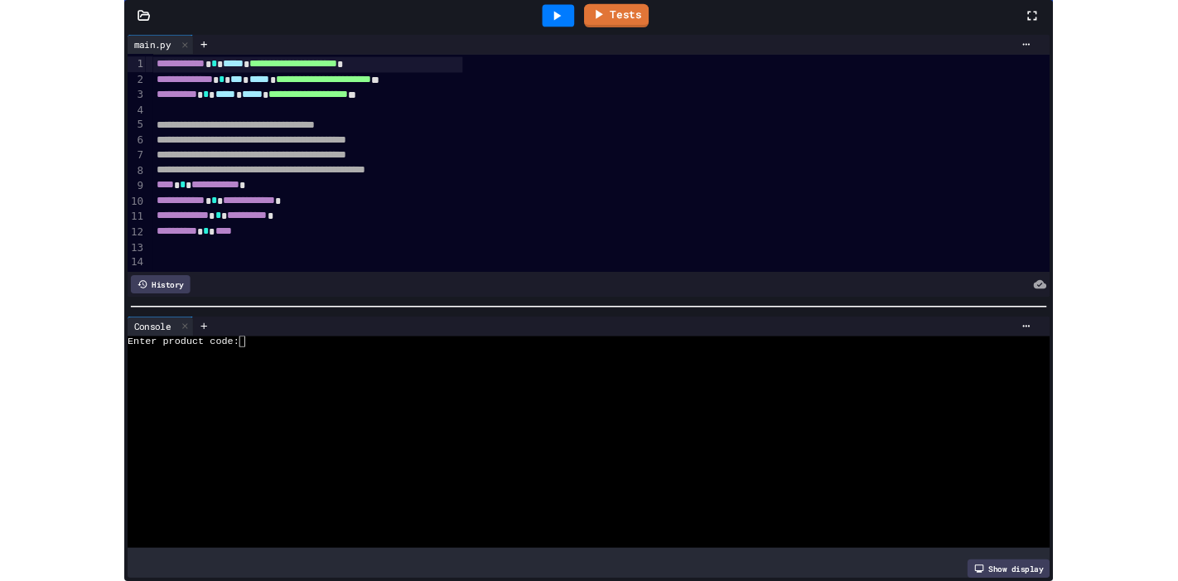
scroll to position [1347, 0]
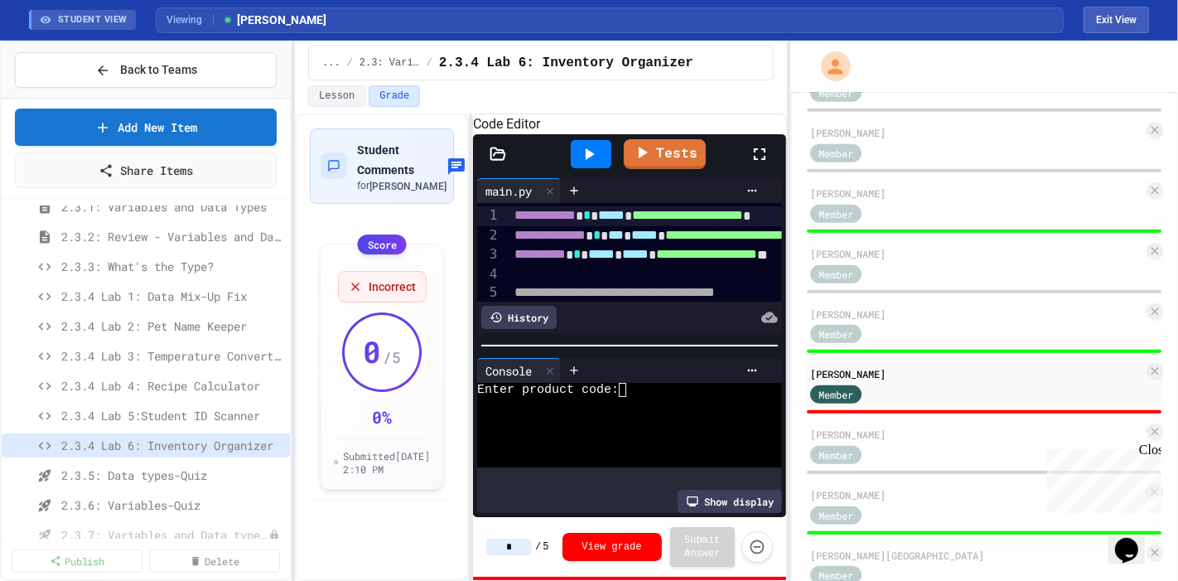
drag, startPoint x: 522, startPoint y: 544, endPoint x: 481, endPoint y: 544, distance: 40.6
click at [480, 418] on div "* / 5 View grade Submit Answer" at bounding box center [629, 547] width 313 height 60
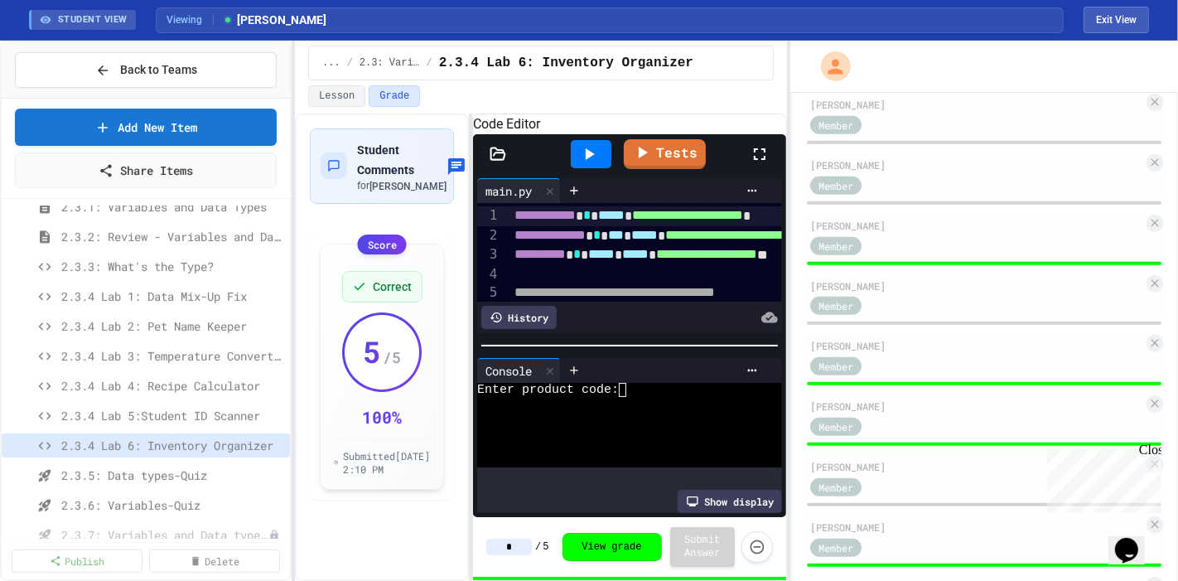
scroll to position [743, 0]
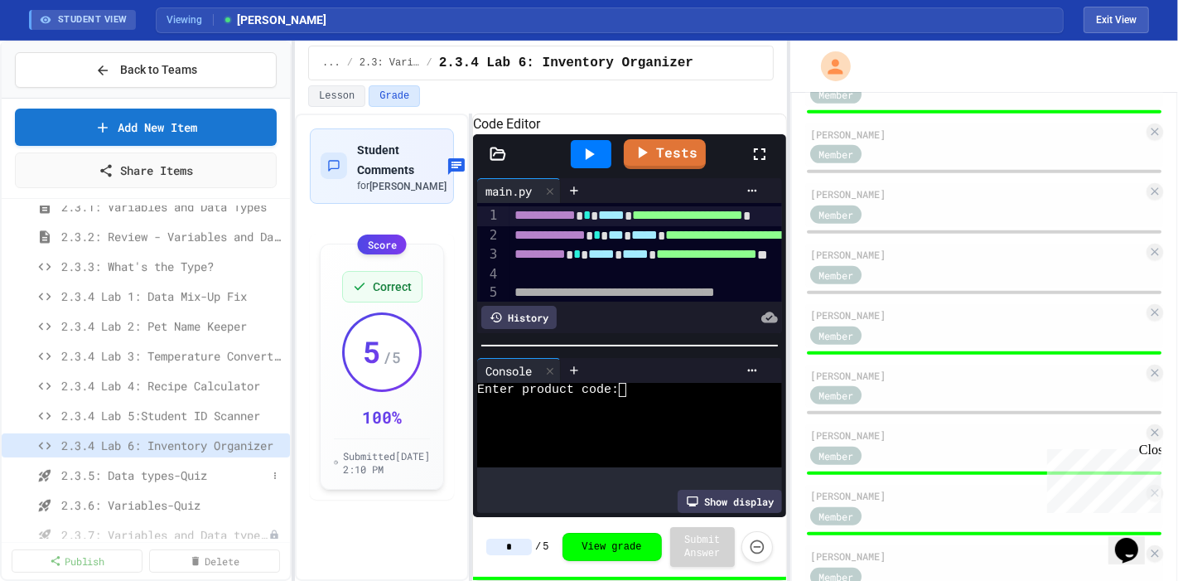
type input "*"
click at [167, 418] on span "2.3.5: Data types-Quiz" at bounding box center [163, 474] width 205 height 17
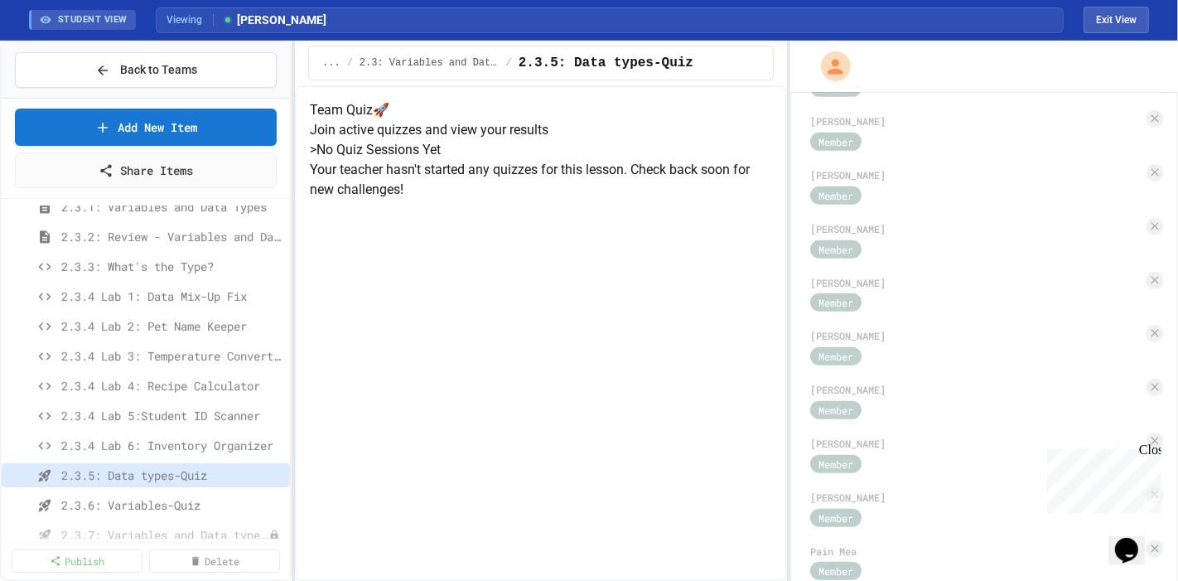
scroll to position [684, 0]
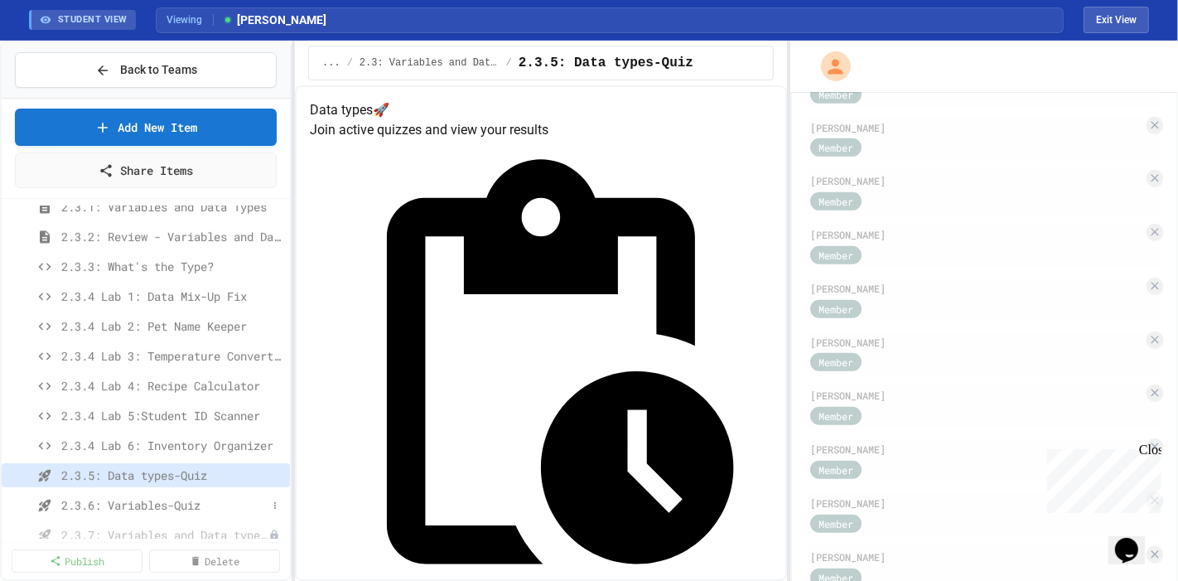
click at [173, 418] on span "2.3.6: Variables-Quiz" at bounding box center [163, 504] width 205 height 17
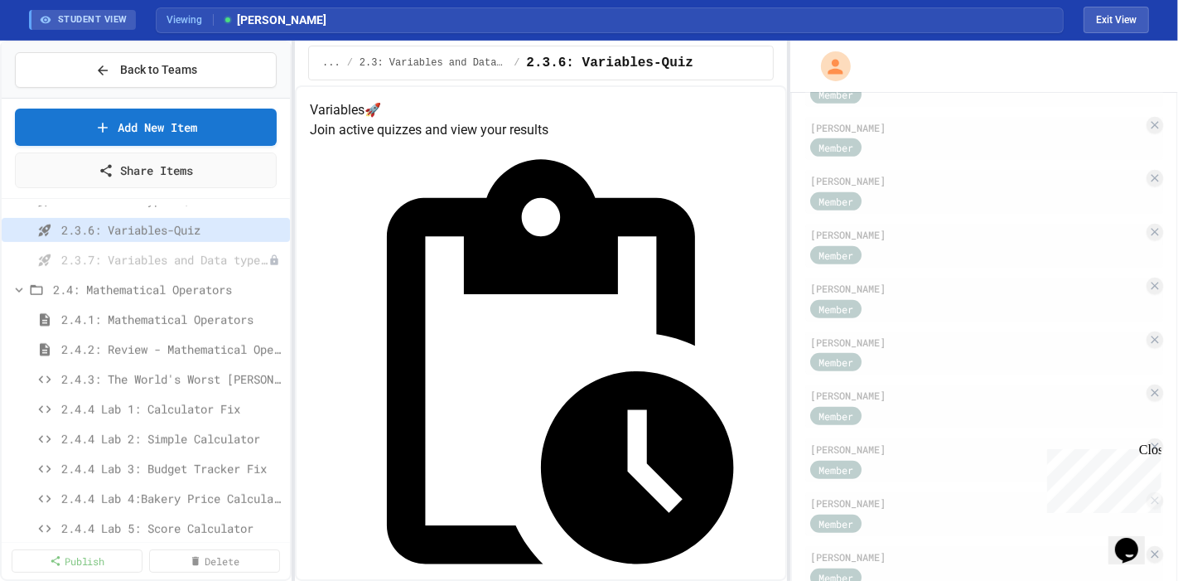
scroll to position [948, 0]
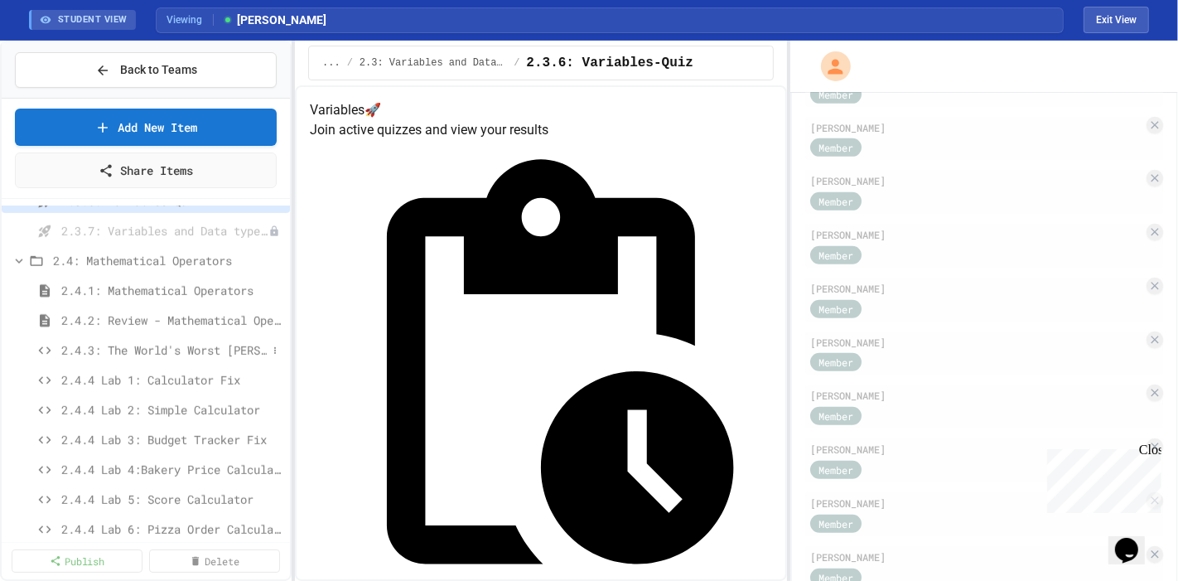
click at [198, 348] on span "2.4.3: The World's Worst [PERSON_NAME] Market" at bounding box center [163, 349] width 205 height 17
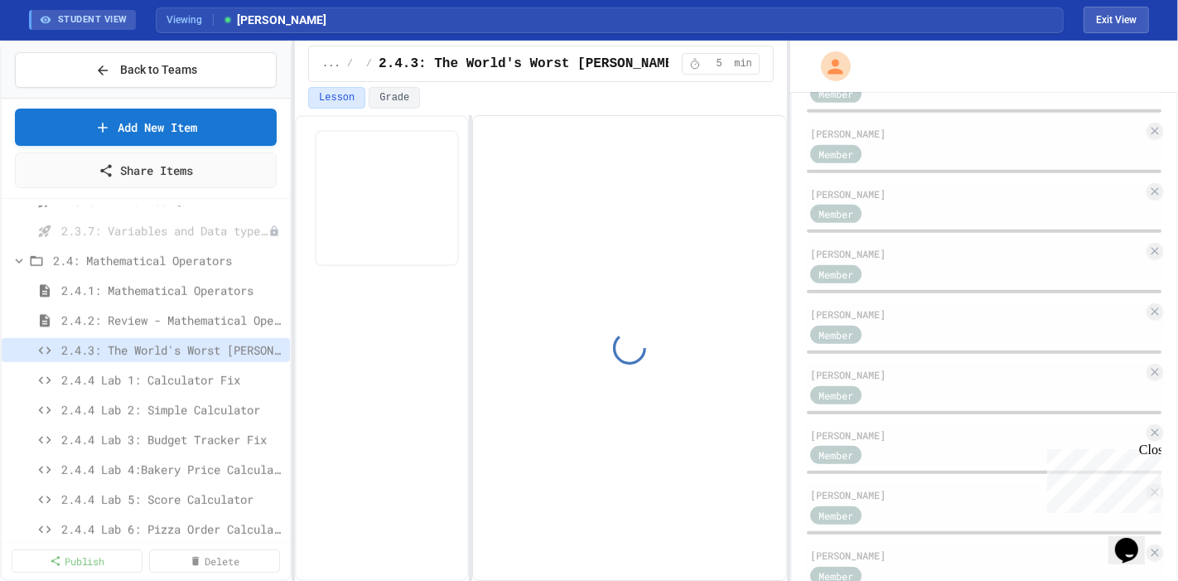
scroll to position [743, 0]
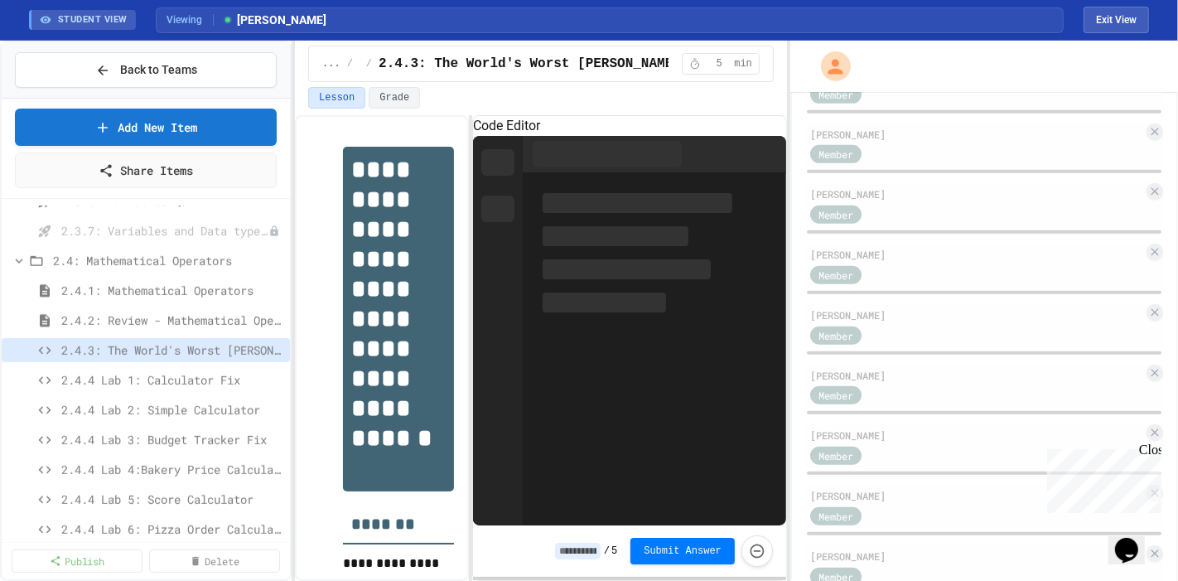
click at [186, 380] on span "2.4.4 Lab 1: Calculator Fix" at bounding box center [172, 379] width 222 height 17
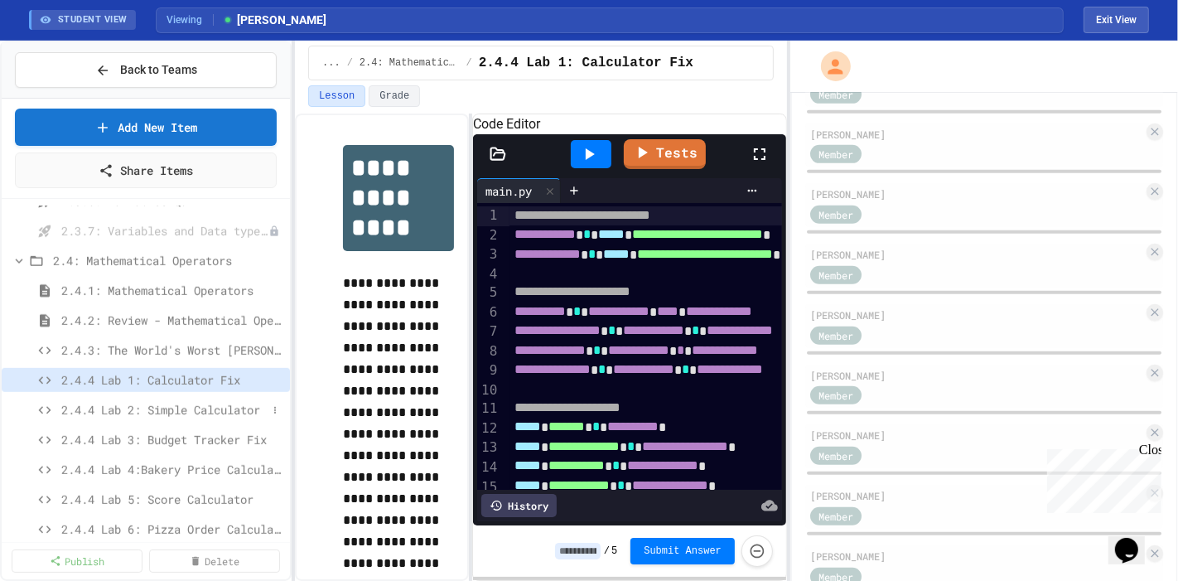
click at [191, 408] on span "2.4.4 Lab 2: Simple Calculator" at bounding box center [163, 409] width 205 height 17
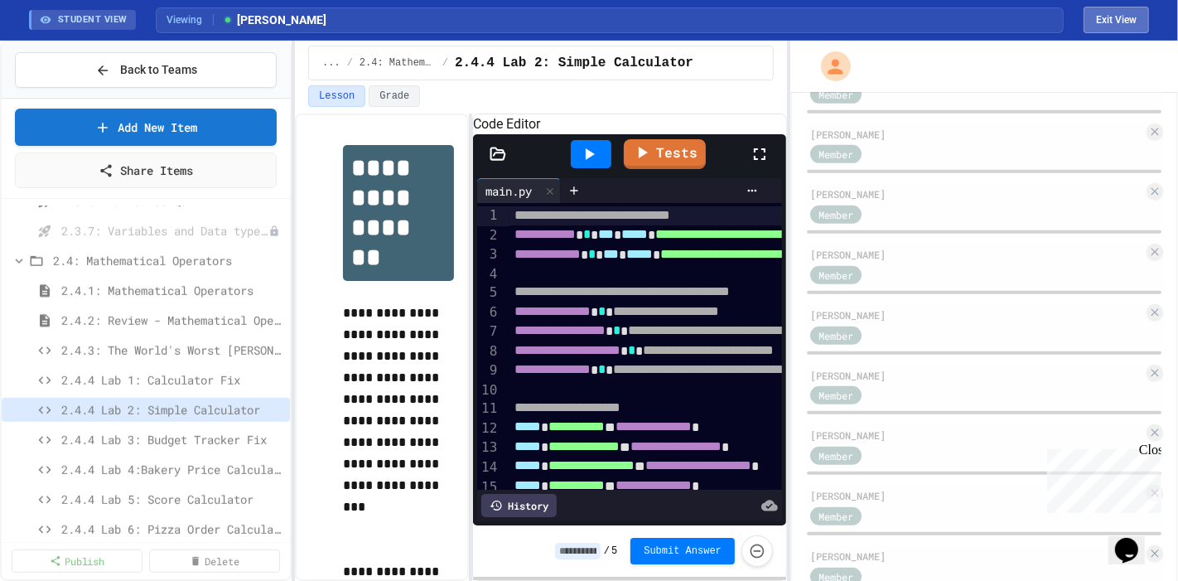
click at [848, 20] on button "Exit View" at bounding box center [1116, 20] width 65 height 27
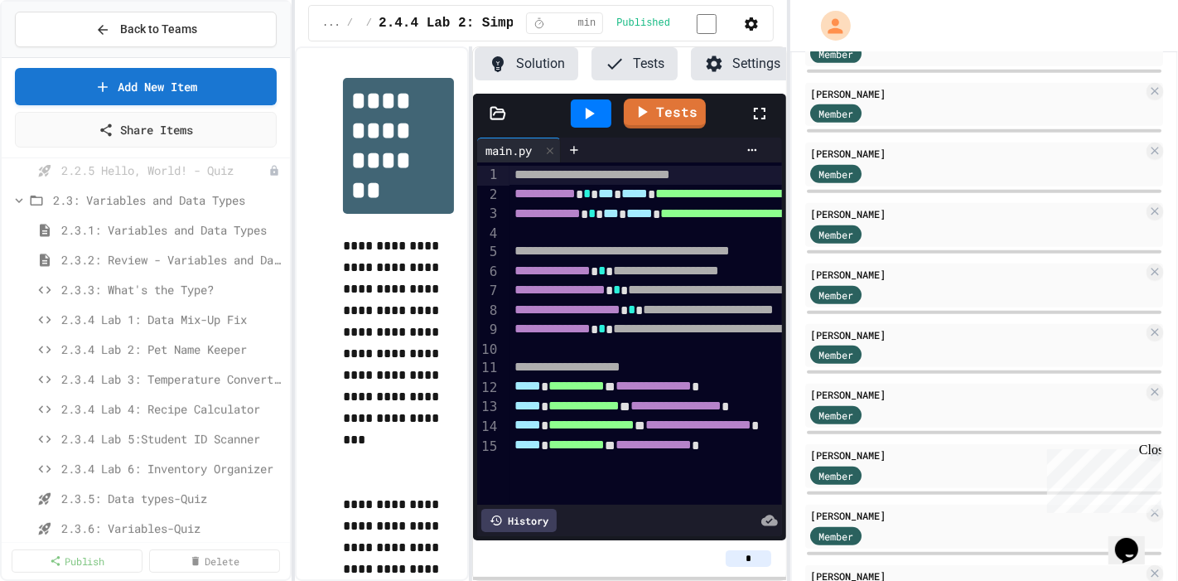
scroll to position [580, 0]
click at [191, 31] on span "Back to Teams" at bounding box center [158, 29] width 77 height 17
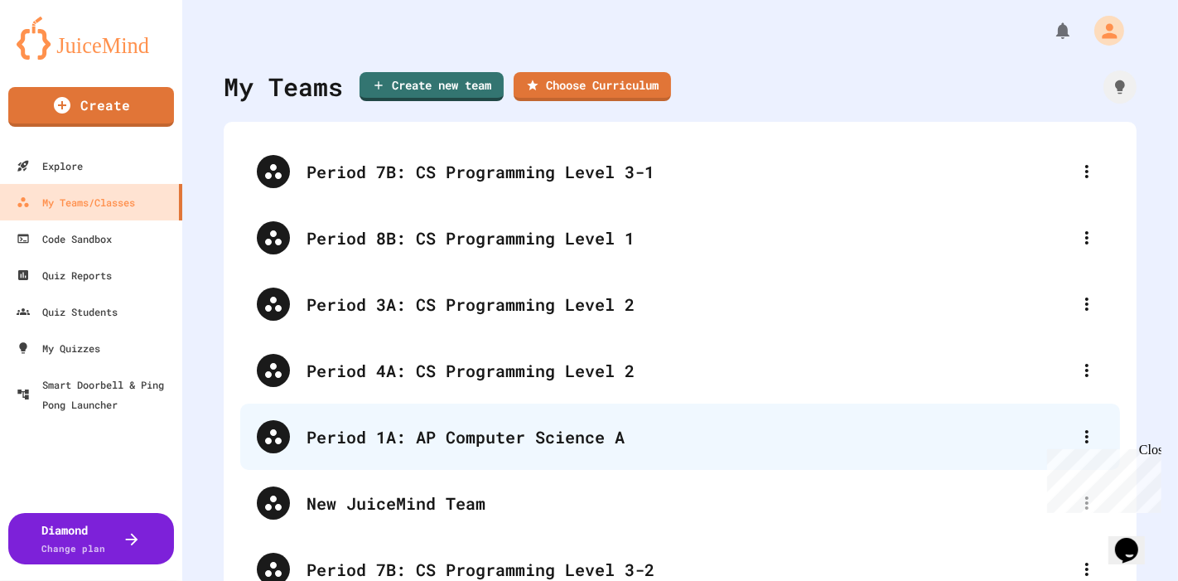
click at [445, 418] on div "Period 1A: AP Computer Science A" at bounding box center [689, 436] width 764 height 25
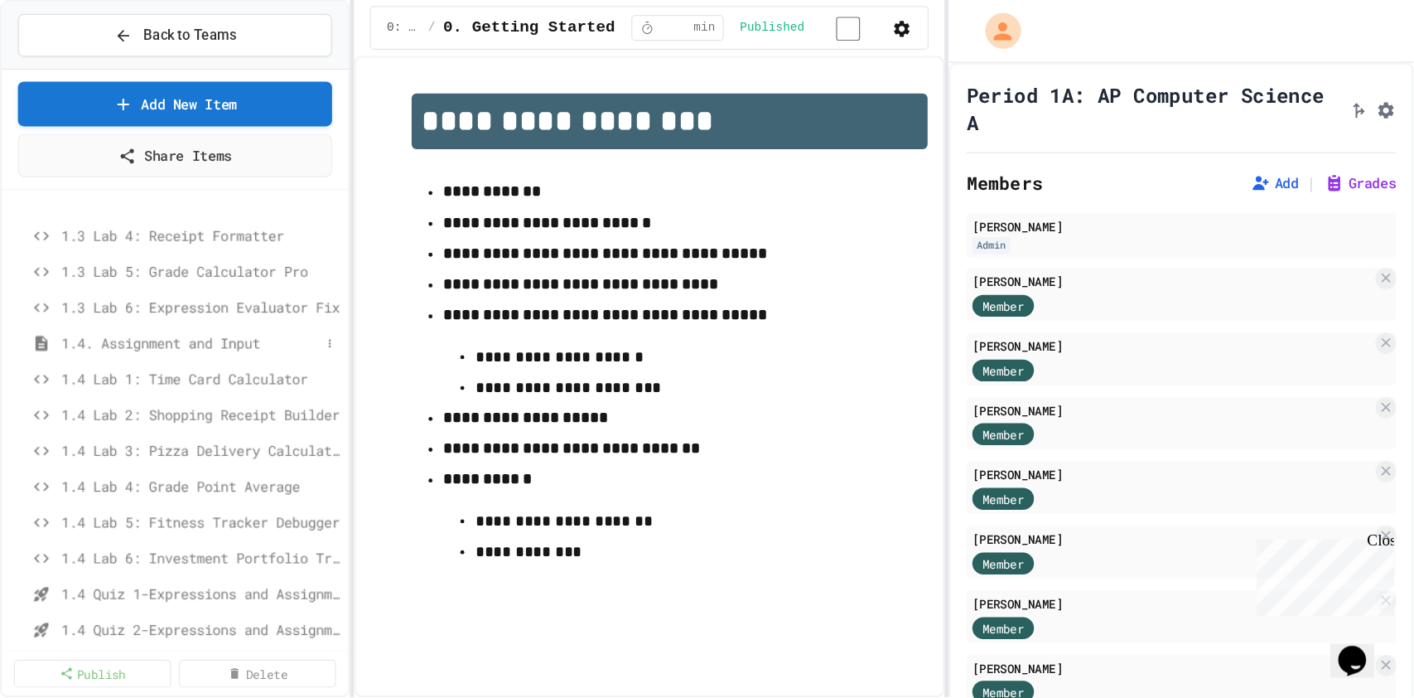
scroll to position [368, 0]
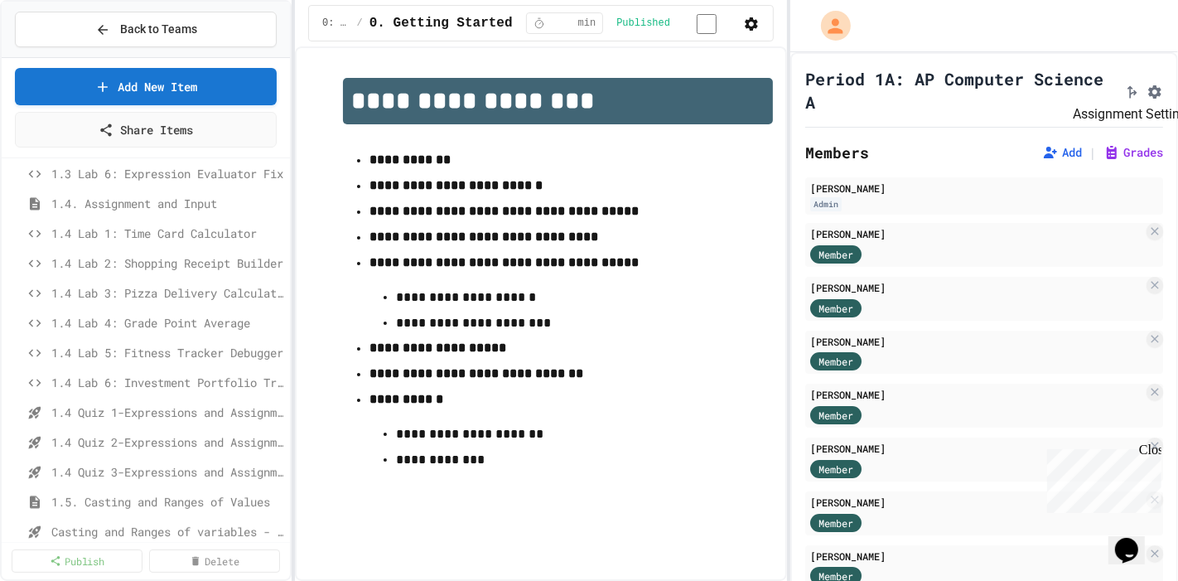
click at [848, 90] on icon "Assignment Settings" at bounding box center [1155, 92] width 17 height 17
click at [848, 158] on button "Grades" at bounding box center [1134, 152] width 60 height 17
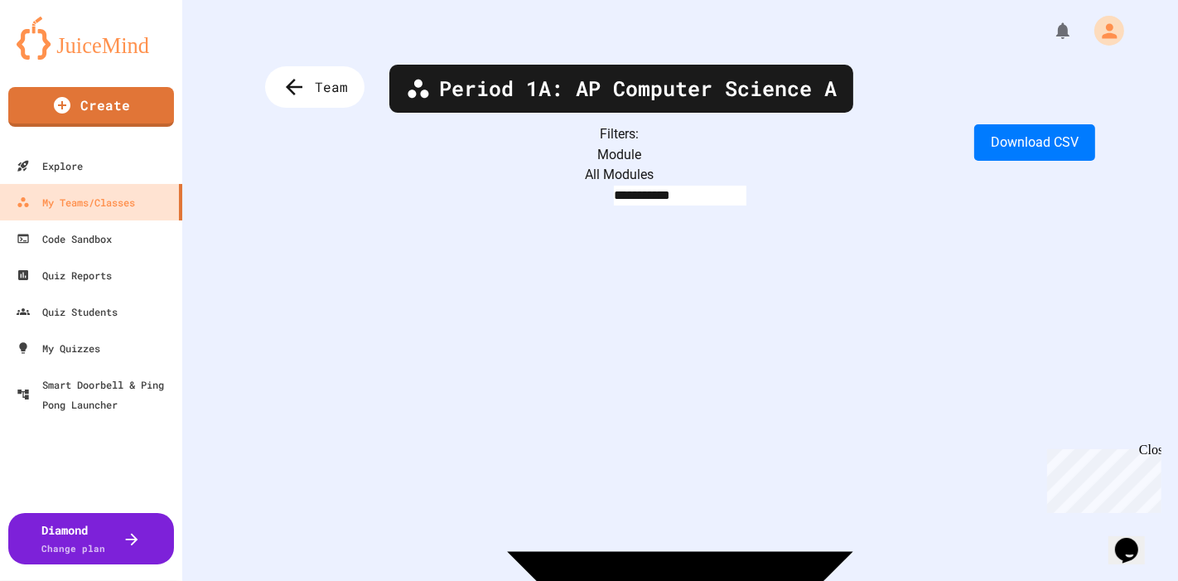
click at [848, 91] on div "**********" at bounding box center [680, 290] width 996 height 581
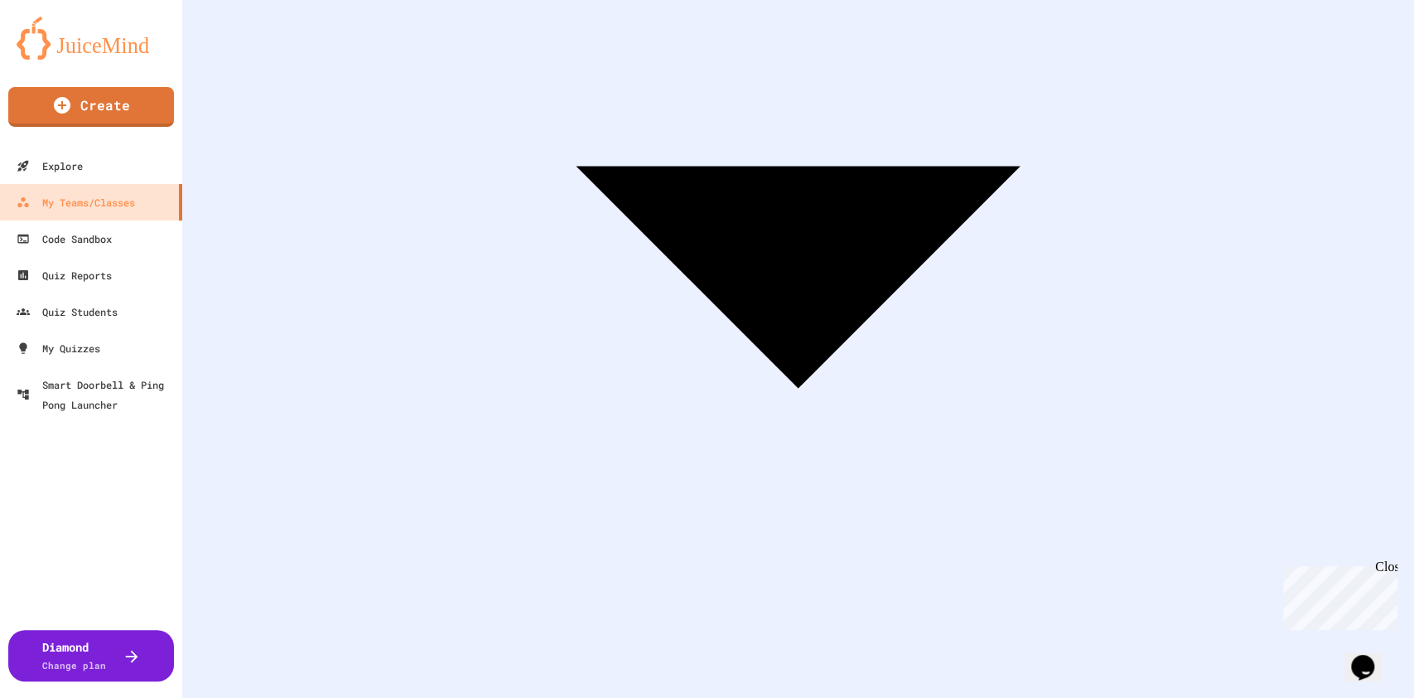
scroll to position [166, 0]
